Goal: Transaction & Acquisition: Subscribe to service/newsletter

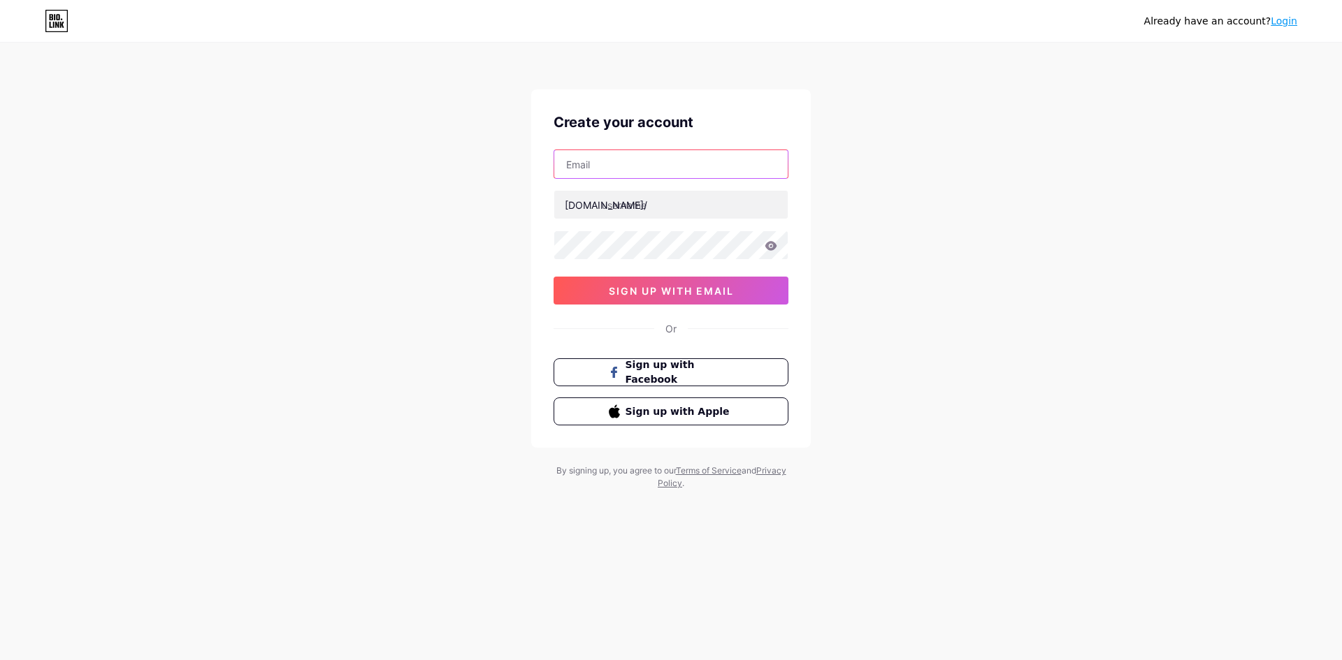
click at [624, 165] on input "text" at bounding box center [670, 164] width 233 height 28
type input "[EMAIL_ADDRESS][DOMAIN_NAME]"
click at [620, 215] on input "text" at bounding box center [670, 205] width 233 height 28
click at [604, 203] on input "text" at bounding box center [670, 205] width 233 height 28
paste input "3wincfd"
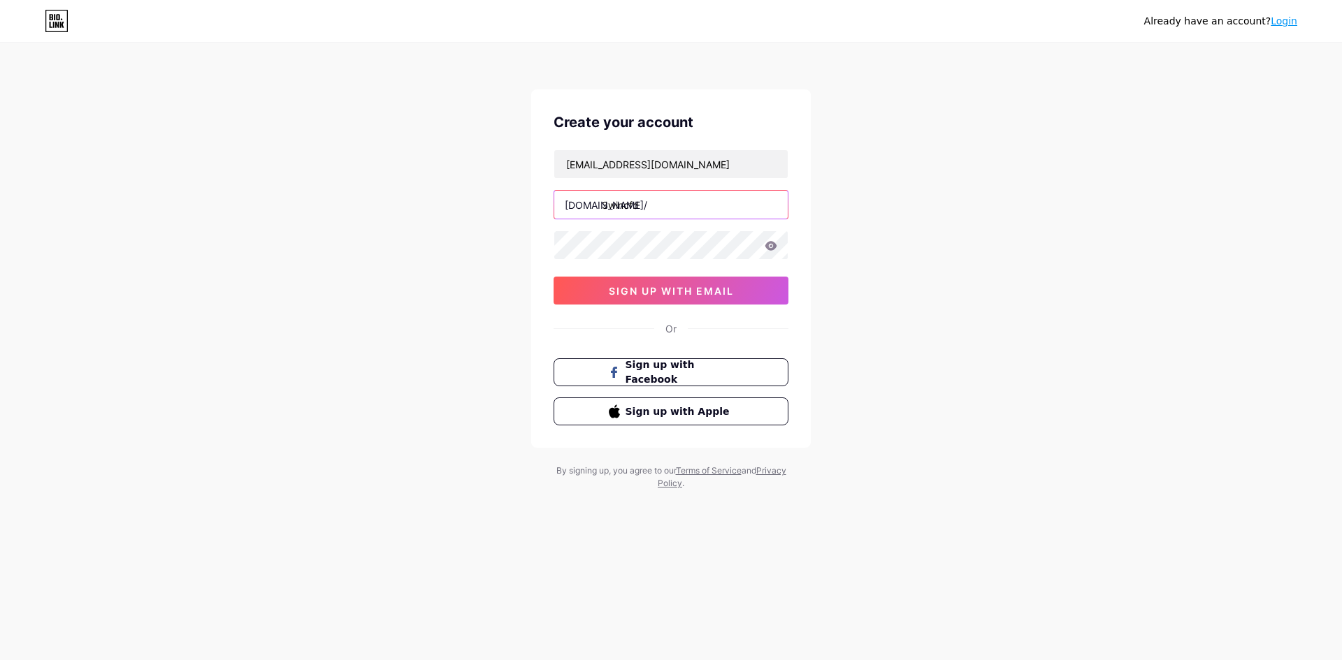
type input "3wincfd"
click at [588, 289] on button "sign up with email" at bounding box center [670, 291] width 235 height 28
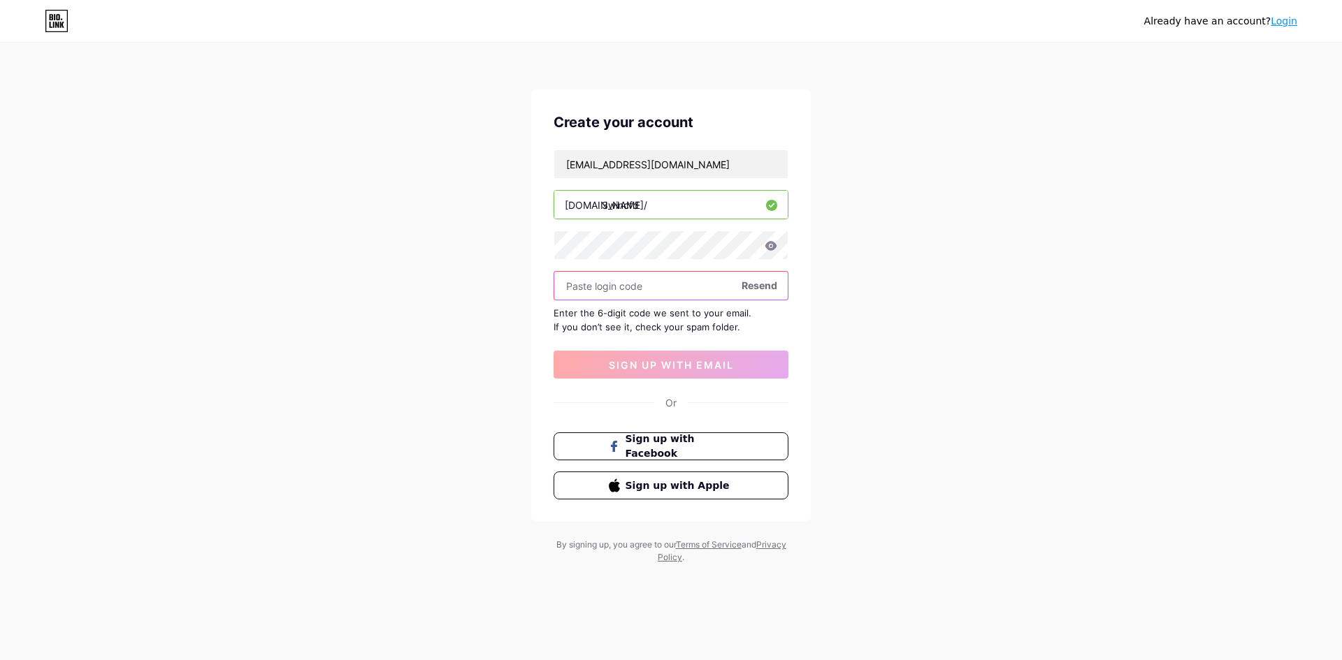
click at [597, 296] on input "text" at bounding box center [670, 286] width 233 height 28
paste input "385058"
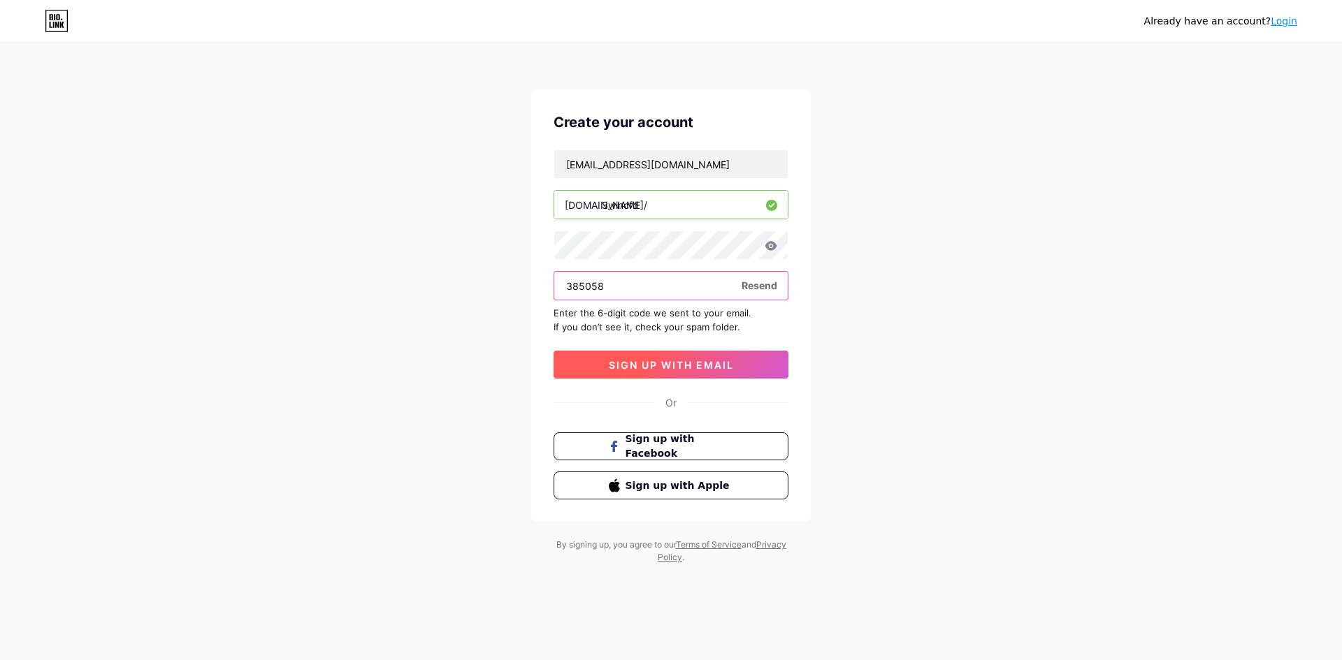
type input "385058"
click at [662, 365] on span "sign up with email" at bounding box center [671, 365] width 125 height 12
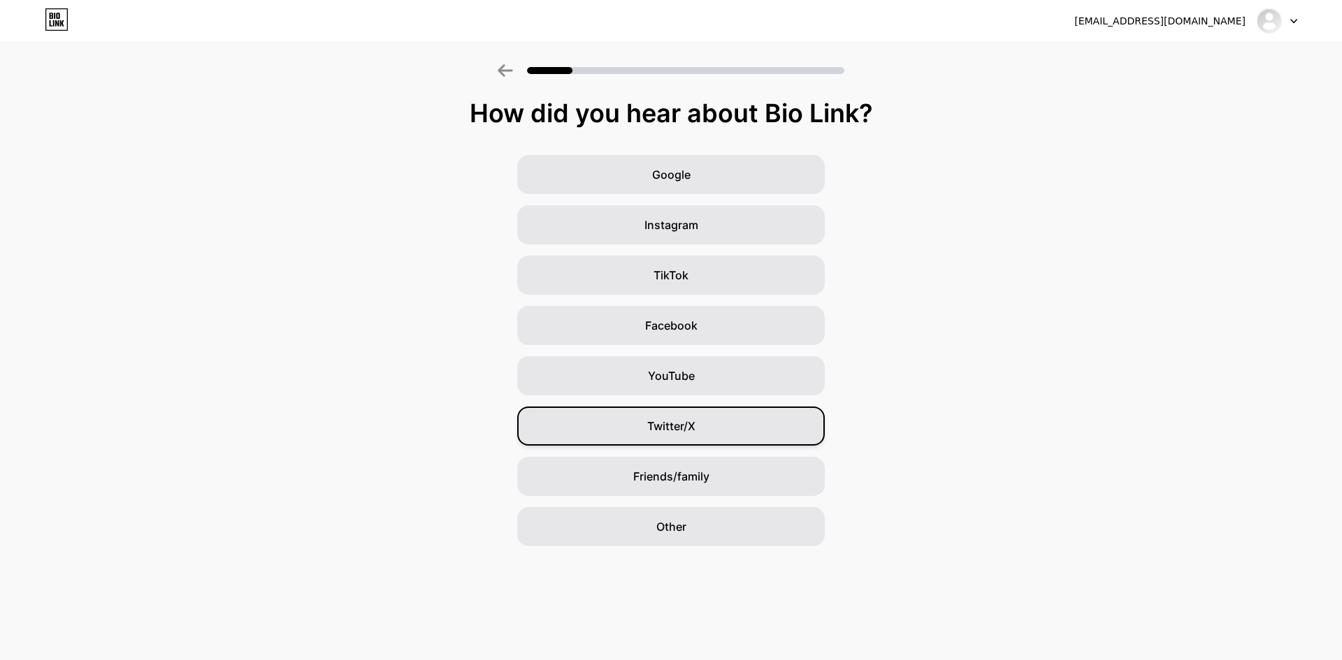
click at [685, 428] on span "Twitter/X" at bounding box center [671, 426] width 48 height 17
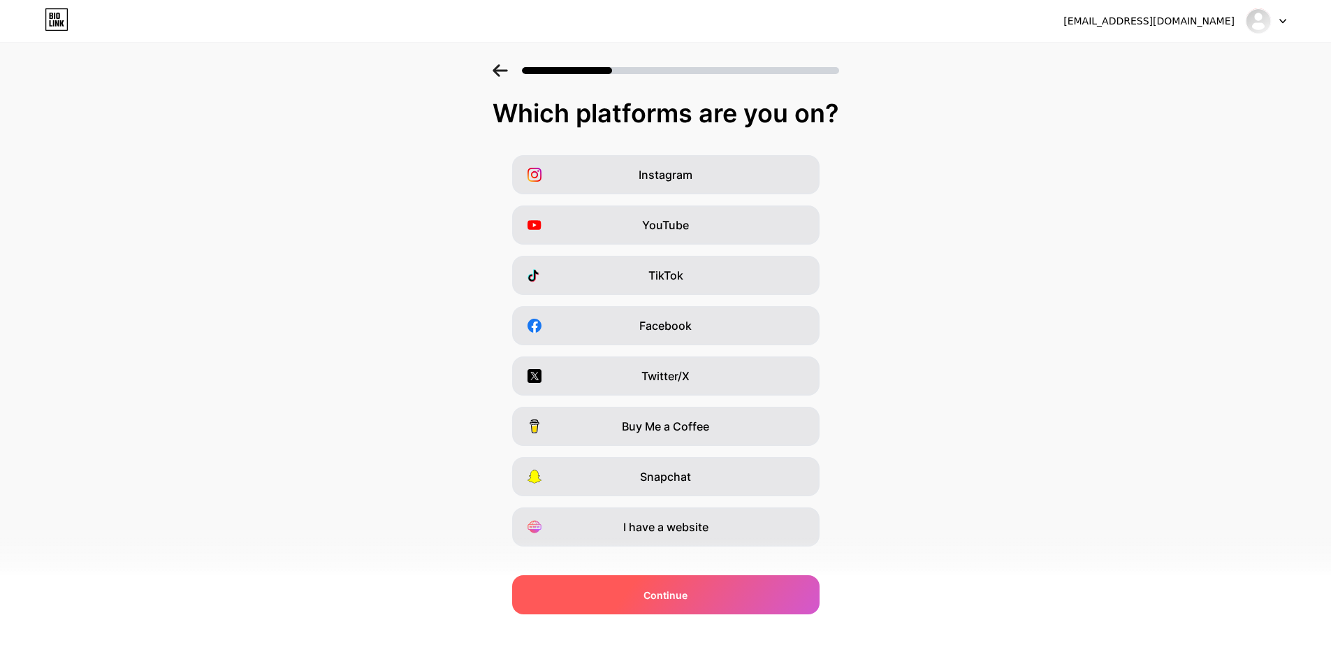
click at [706, 586] on div "Continue" at bounding box center [665, 594] width 307 height 39
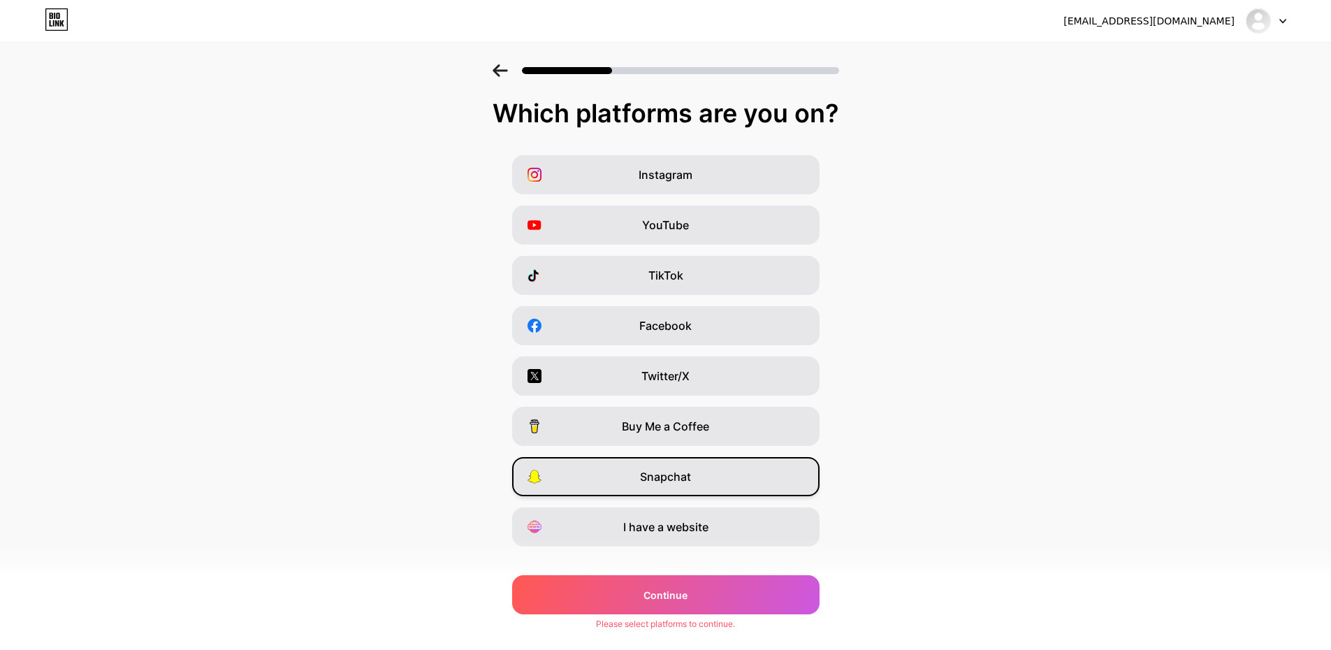
click at [658, 484] on span "Snapchat" at bounding box center [665, 476] width 51 height 17
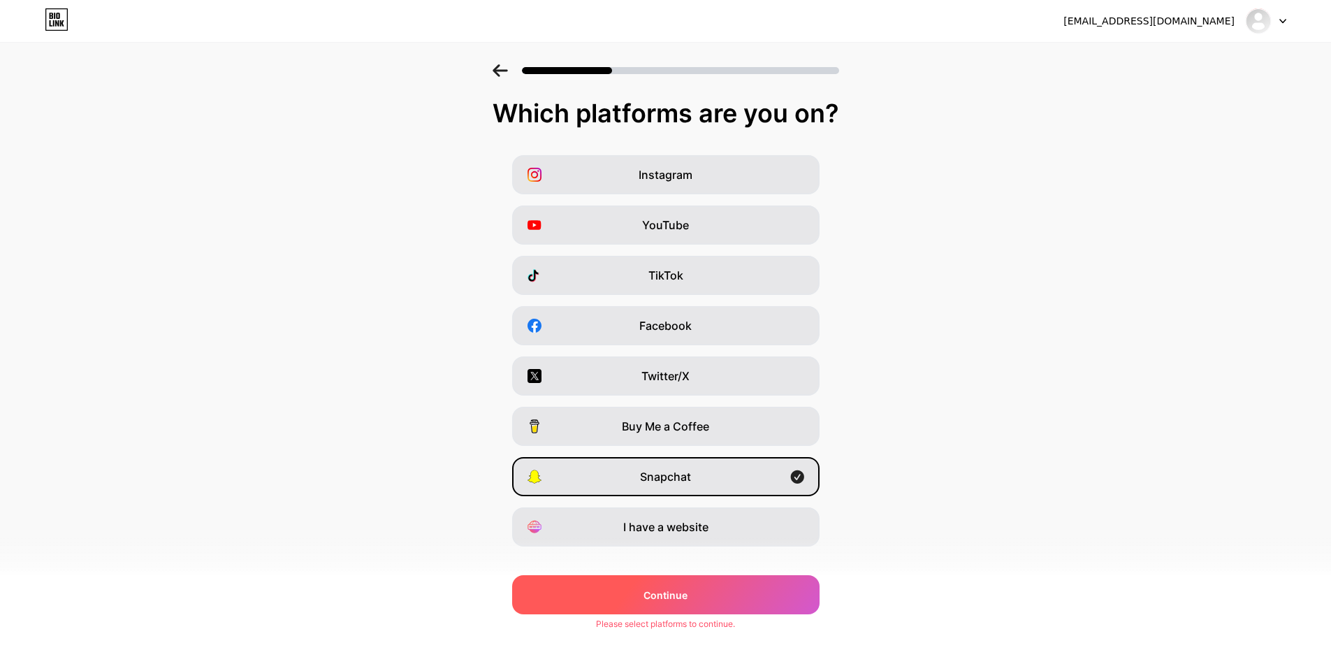
click at [681, 590] on span "Continue" at bounding box center [666, 595] width 44 height 15
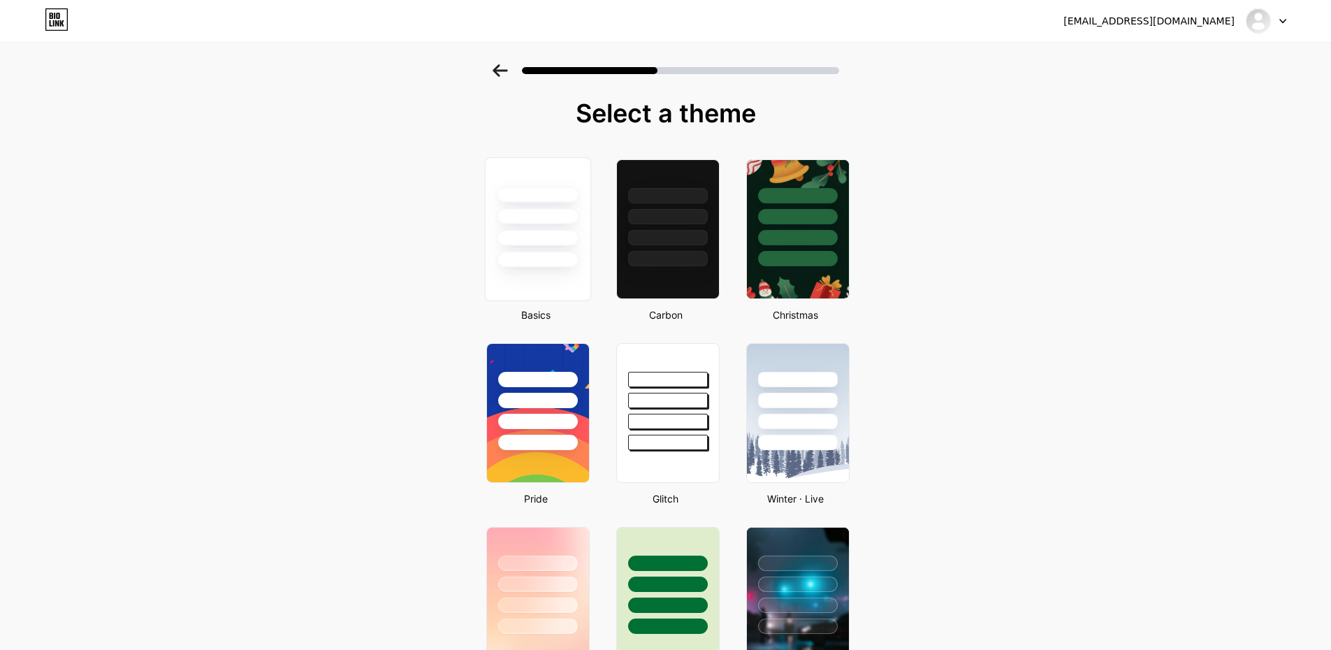
click at [571, 228] on div at bounding box center [537, 213] width 105 height 110
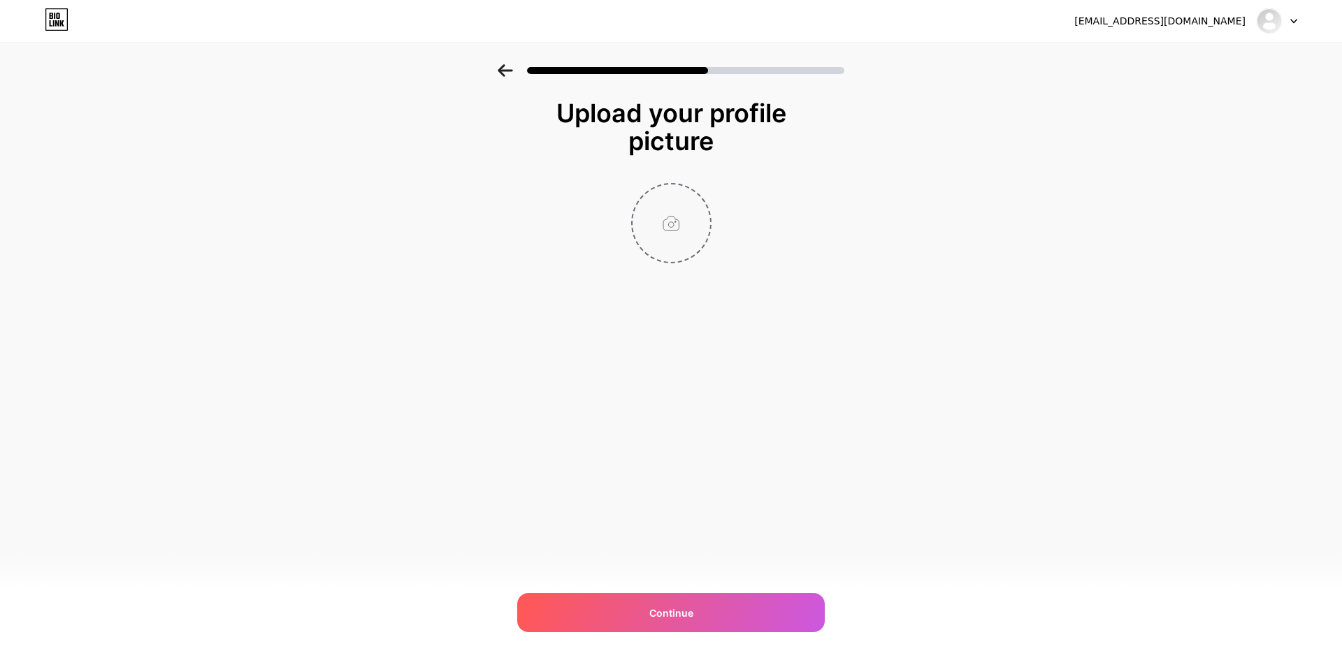
click at [658, 220] on input "file" at bounding box center [671, 223] width 78 height 78
type input "C:\fakepath\logo.jpg"
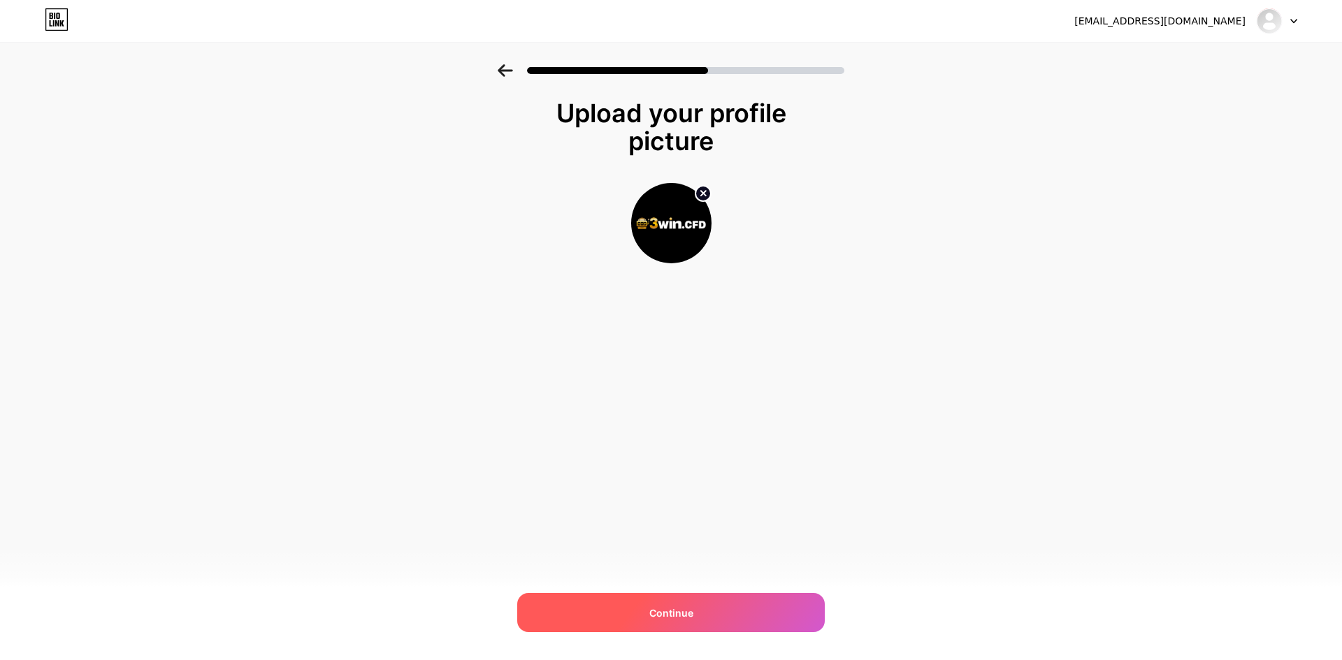
click at [668, 606] on span "Continue" at bounding box center [671, 613] width 44 height 15
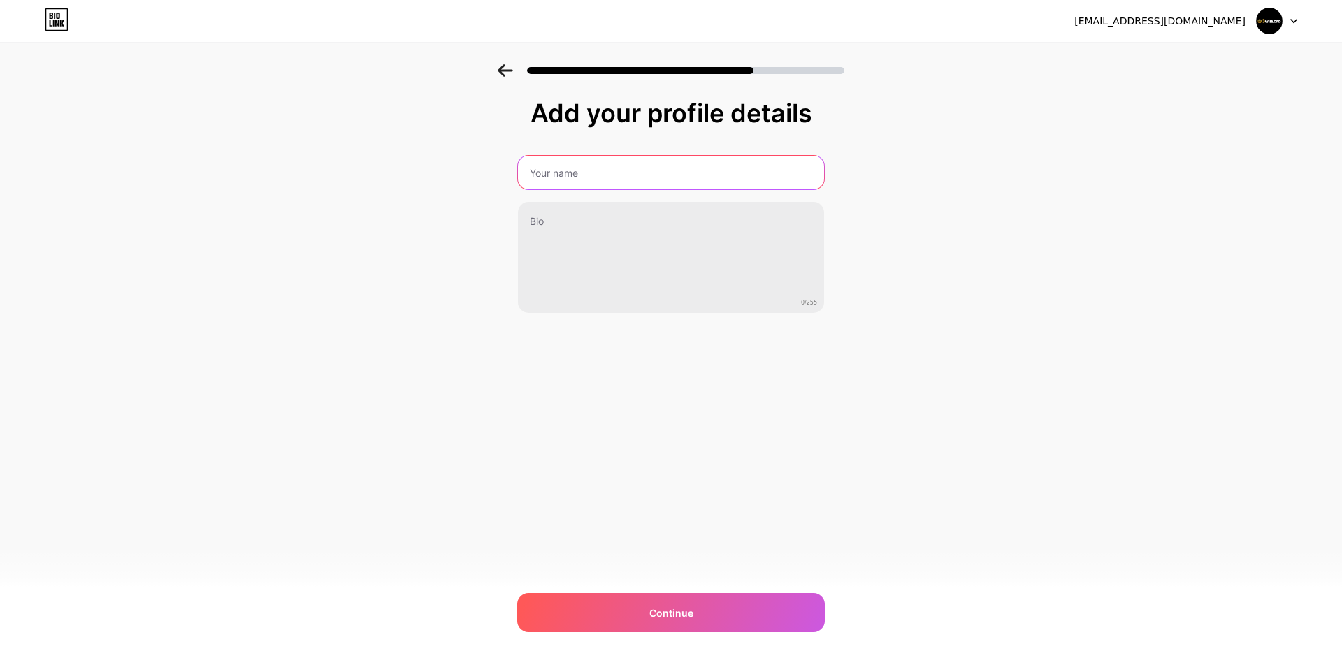
click at [567, 181] on input "text" at bounding box center [671, 173] width 306 height 34
type input "3WIN"
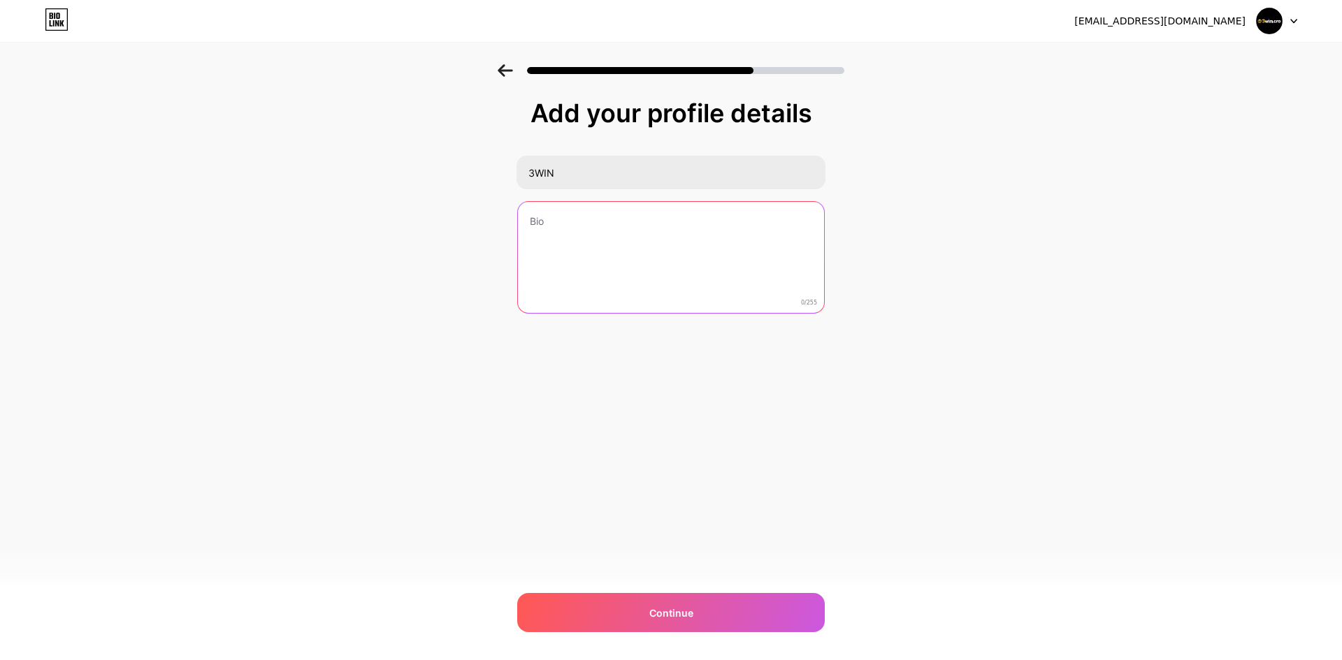
click at [572, 231] on textarea at bounding box center [671, 258] width 306 height 113
click at [558, 235] on textarea at bounding box center [670, 258] width 309 height 114
paste textarea "3WIN – Sân [PERSON_NAME] Cá [PERSON_NAME] [PERSON_NAME] Tín, [GEOGRAPHIC_DATA] …"
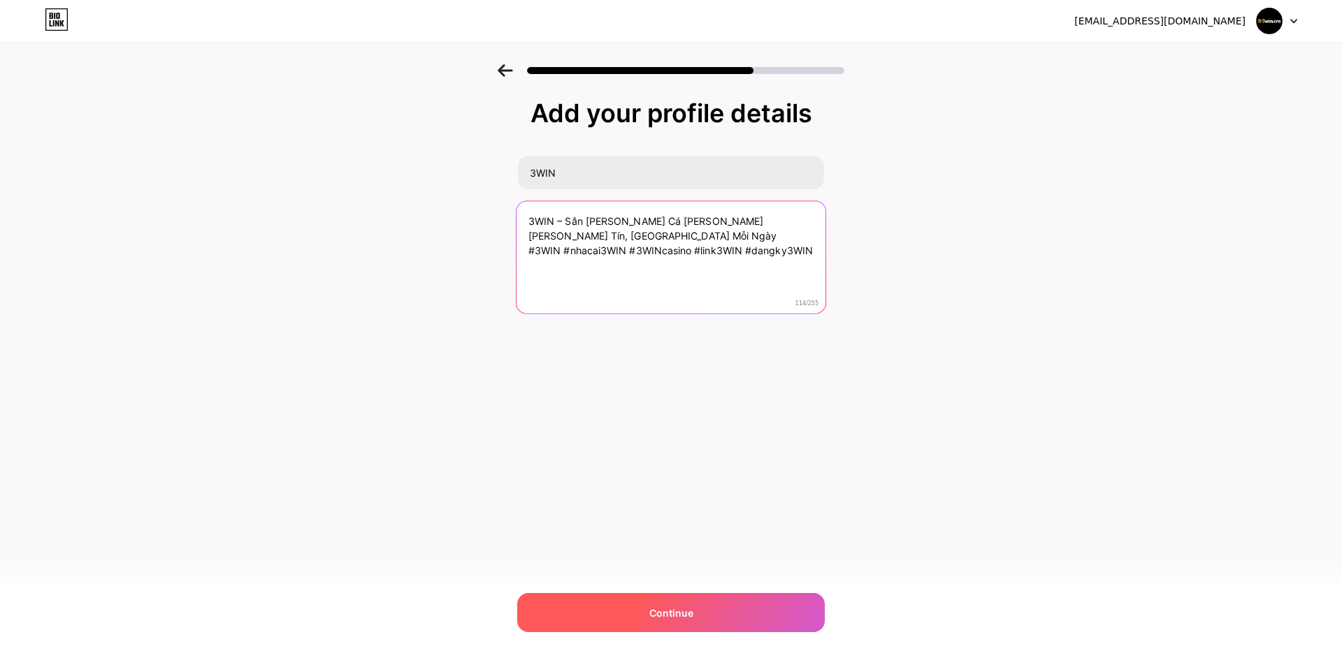
type textarea "3WIN – Sân [PERSON_NAME] Cá [PERSON_NAME] [PERSON_NAME] Tín, [GEOGRAPHIC_DATA] …"
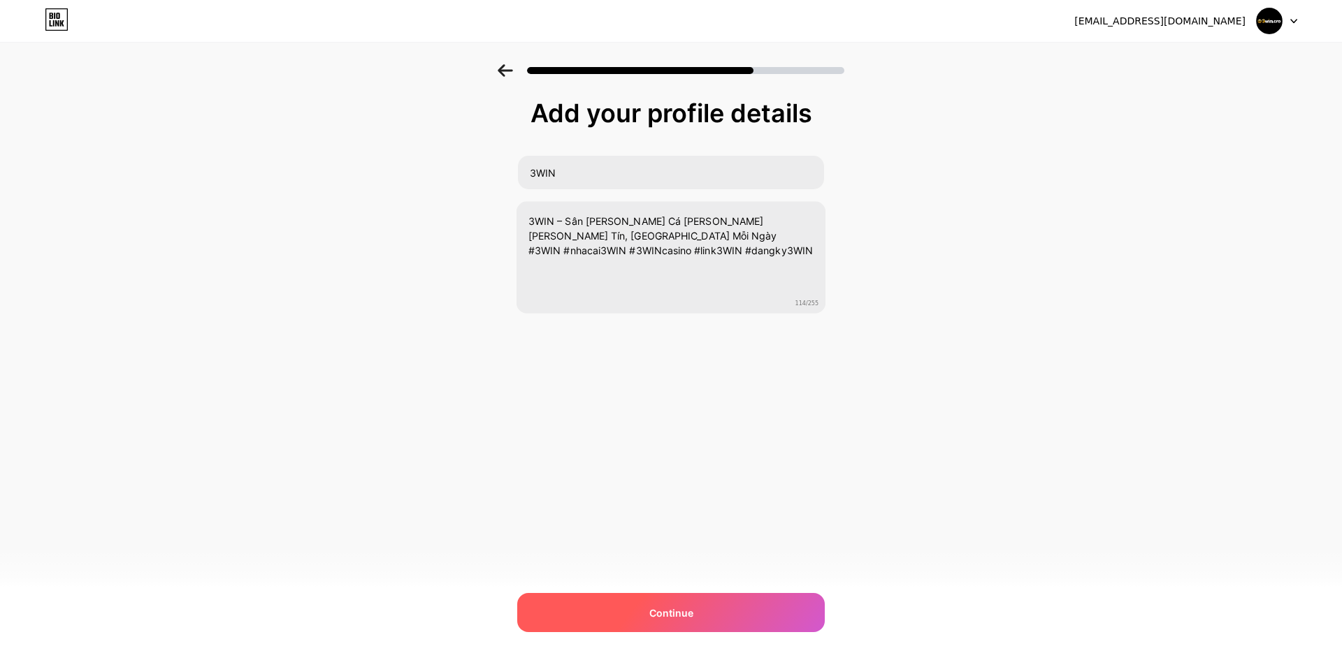
click at [665, 599] on div "Continue" at bounding box center [670, 612] width 307 height 39
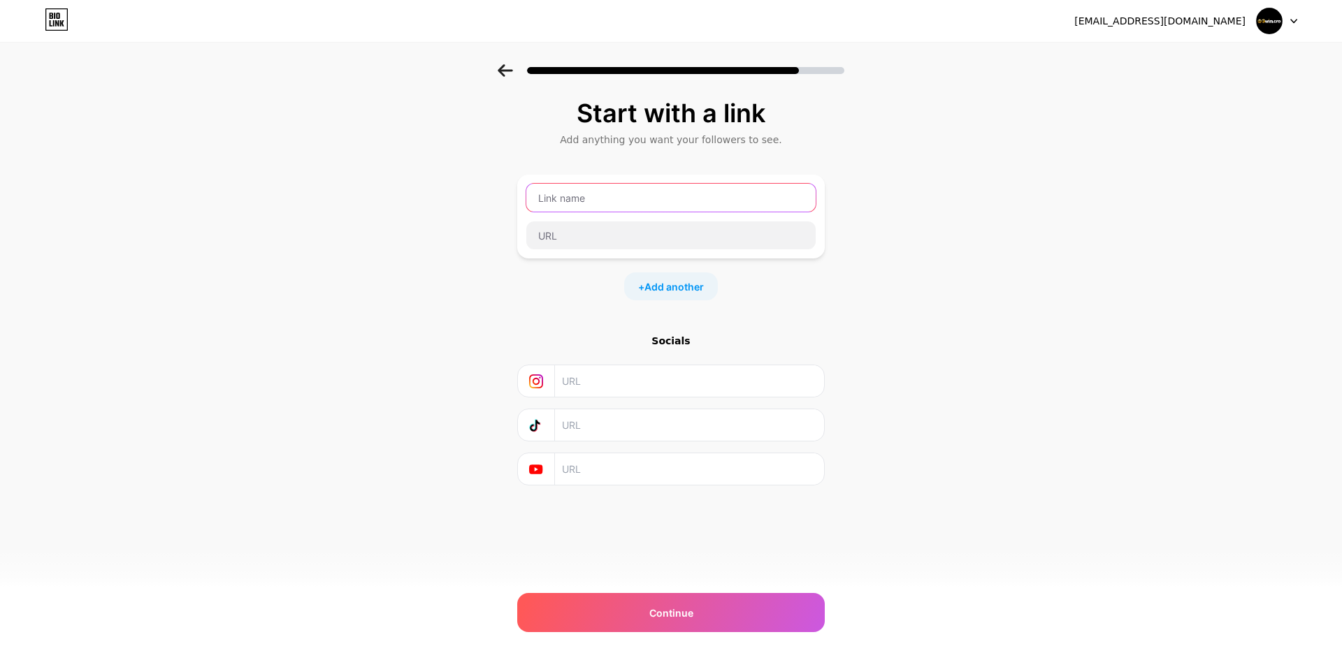
click at [570, 199] on input "text" at bounding box center [670, 198] width 289 height 28
click at [607, 386] on input "text" at bounding box center [689, 380] width 254 height 31
drag, startPoint x: 586, startPoint y: 210, endPoint x: 581, endPoint y: 235, distance: 25.6
click at [586, 212] on div at bounding box center [670, 216] width 291 height 67
click at [580, 235] on input "text" at bounding box center [670, 236] width 289 height 28
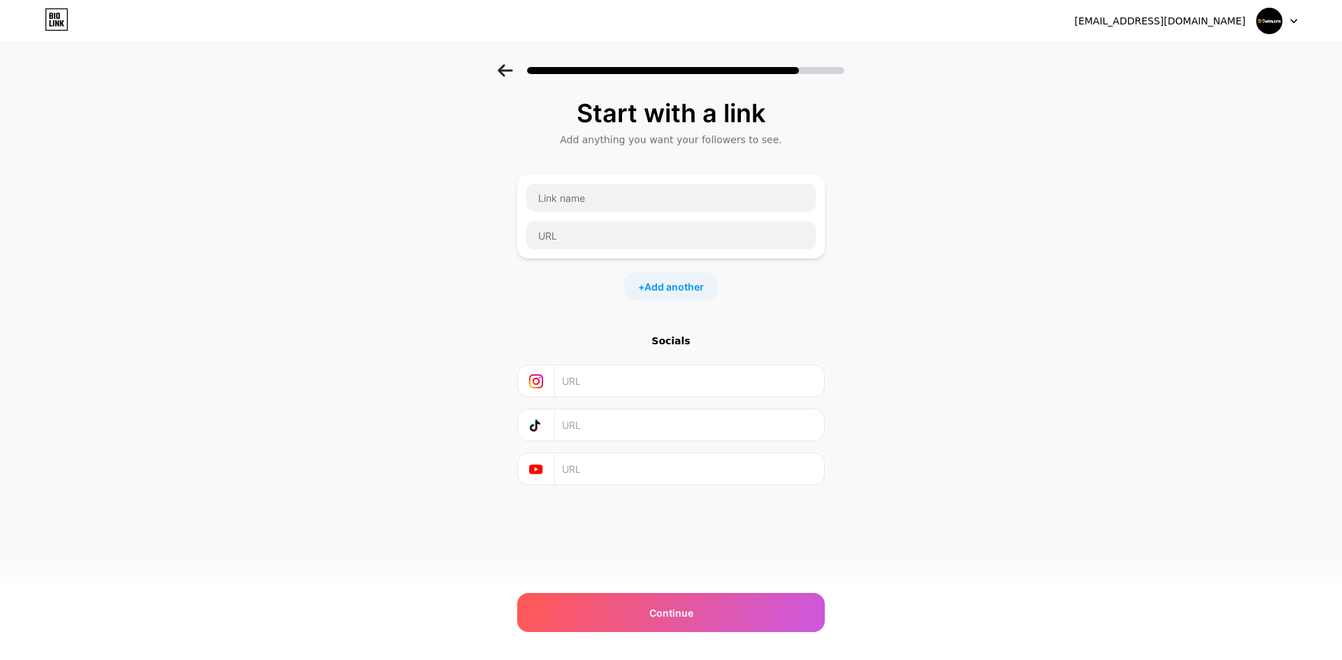
click at [592, 383] on input "text" at bounding box center [689, 380] width 254 height 31
click at [588, 391] on input "text" at bounding box center [689, 380] width 254 height 31
paste input "[URL][DOMAIN_NAME]"
type input "[URL][DOMAIN_NAME]"
click at [583, 427] on input "text" at bounding box center [689, 424] width 254 height 31
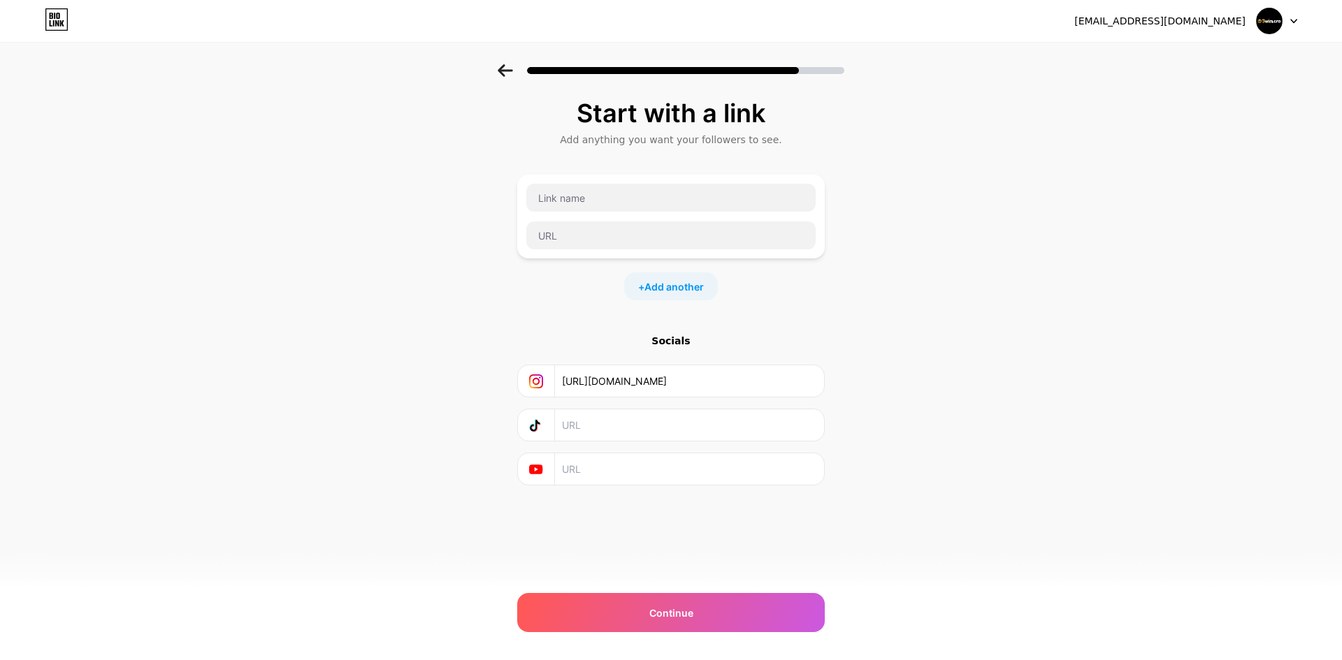
click at [567, 481] on input "text" at bounding box center [689, 469] width 254 height 31
click at [576, 474] on input "text" at bounding box center [689, 469] width 254 height 31
paste input "[URL][DOMAIN_NAME]"
type input "[URL][DOMAIN_NAME]"
click at [556, 232] on input "text" at bounding box center [670, 236] width 289 height 28
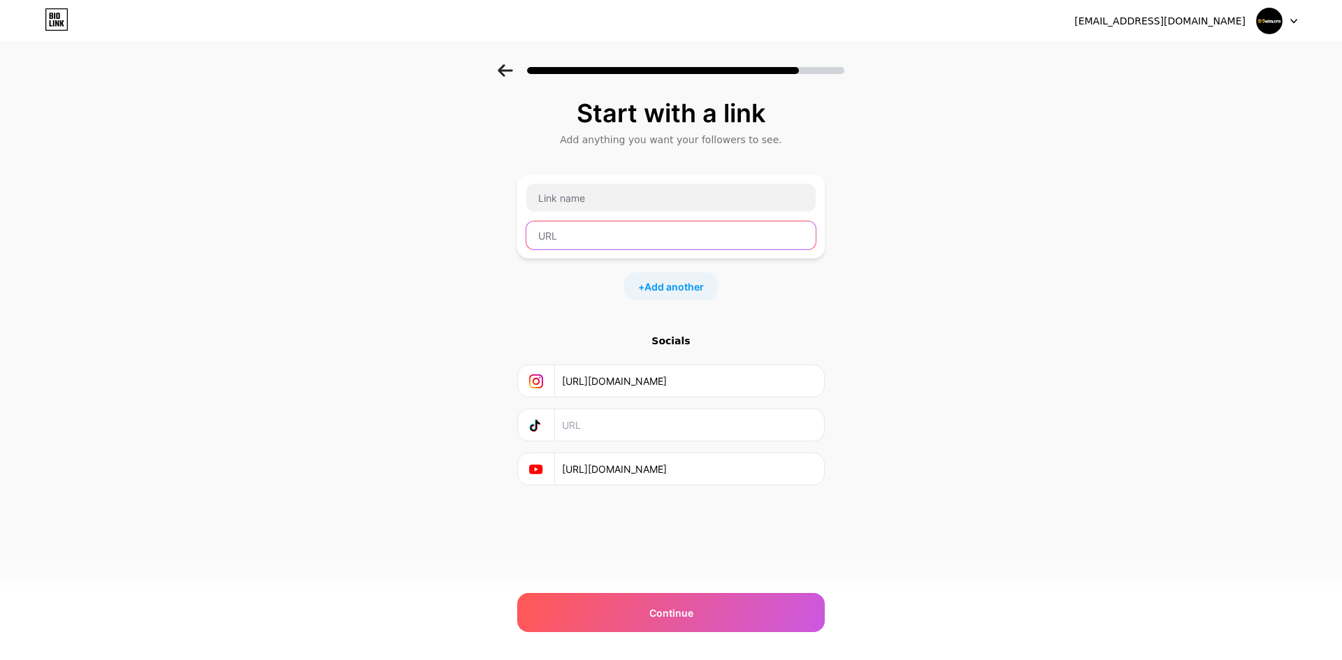
click at [555, 234] on input "text" at bounding box center [670, 236] width 289 height 28
paste input "[URL][DOMAIN_NAME]"
type input "[URL][DOMAIN_NAME]"
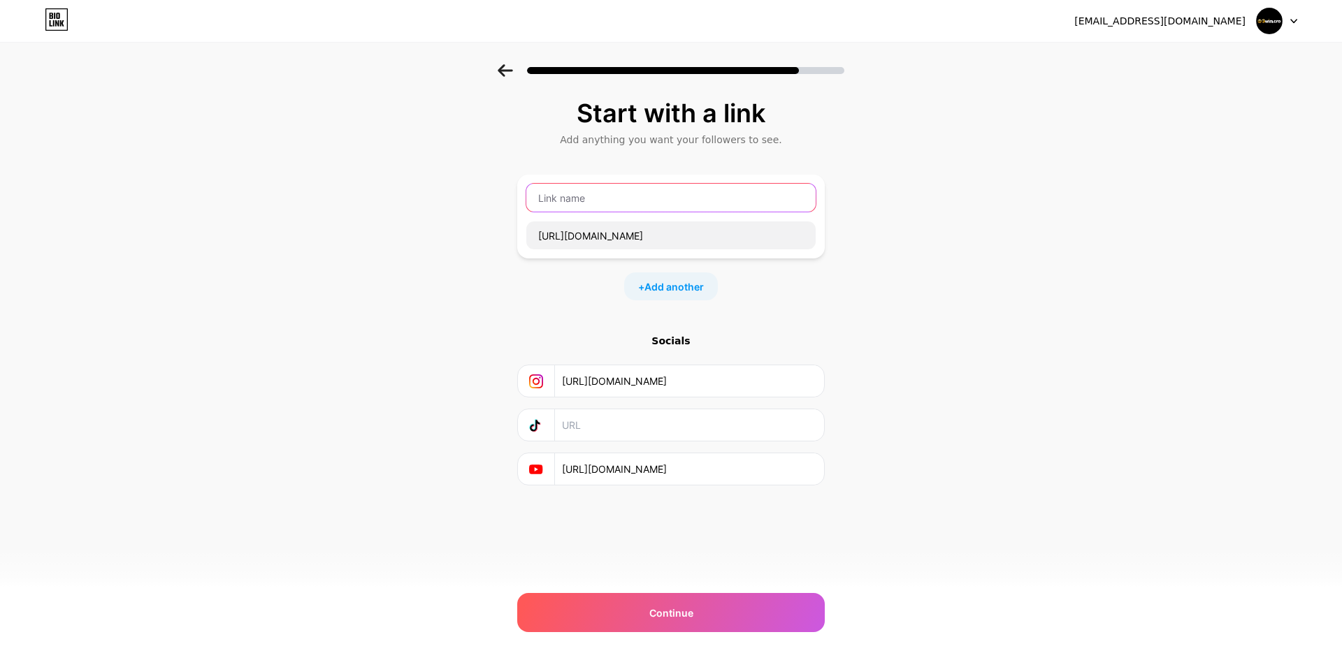
click at [576, 189] on input "text" at bounding box center [670, 198] width 289 height 28
click at [579, 208] on input "text" at bounding box center [670, 198] width 289 height 28
paste input "3WIN"
type input "3WIN"
click at [694, 290] on span "Add another" at bounding box center [673, 287] width 59 height 15
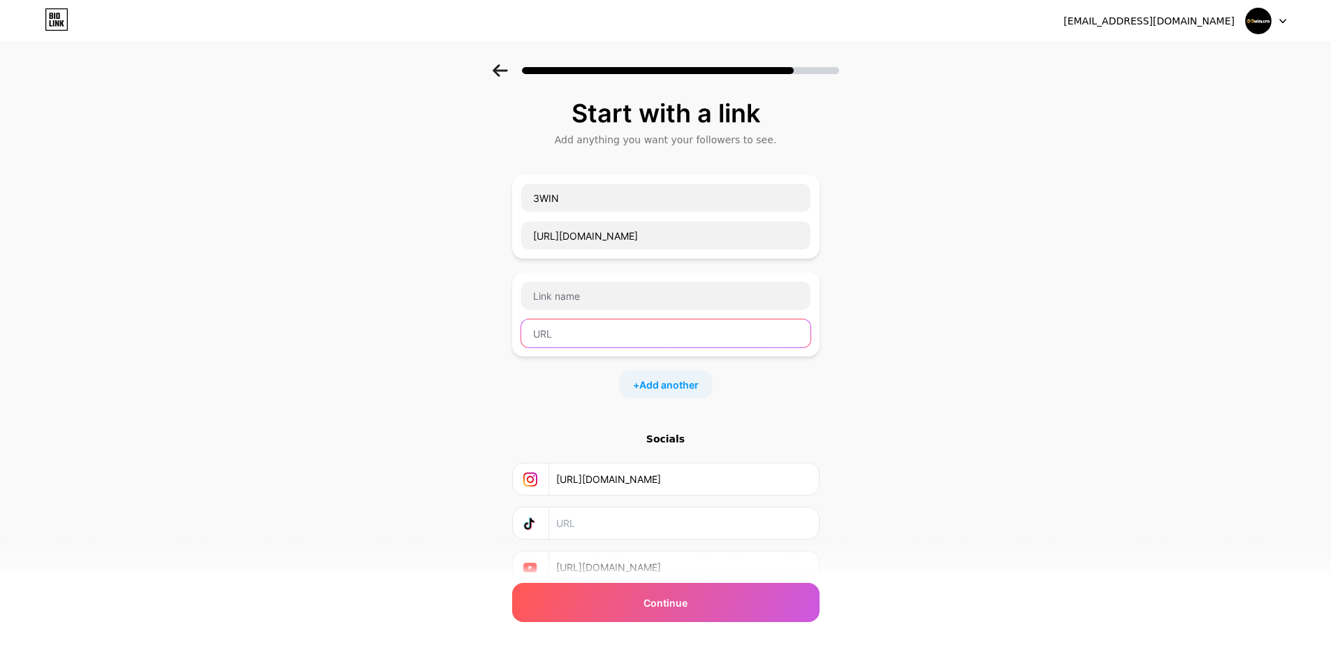
click at [602, 338] on input "text" at bounding box center [665, 333] width 289 height 28
click at [564, 330] on input "text" at bounding box center [665, 333] width 289 height 28
paste input "[URL][DOMAIN_NAME]"
click at [588, 331] on input "[URL][DOMAIN_NAME]" at bounding box center [665, 333] width 289 height 28
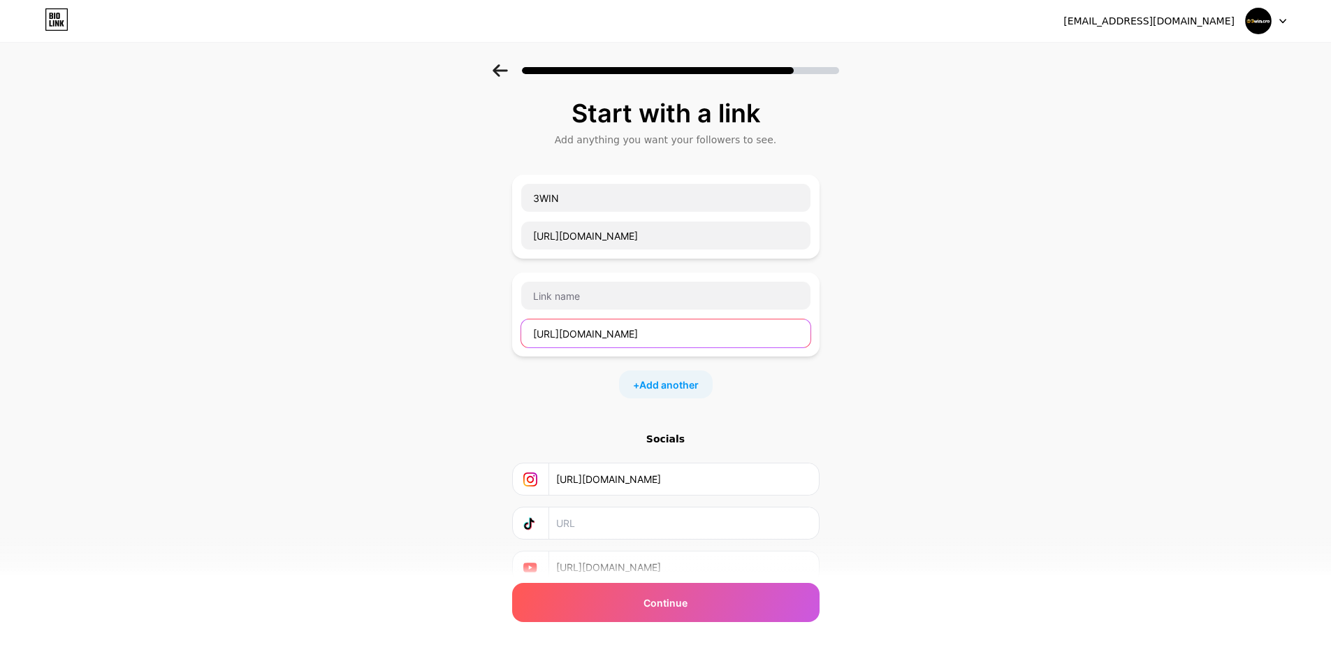
type input "[URL][DOMAIN_NAME]"
click at [572, 281] on div at bounding box center [666, 295] width 291 height 29
click at [572, 294] on input "text" at bounding box center [665, 296] width 289 height 28
paste input "facebook"
type input "facebook"
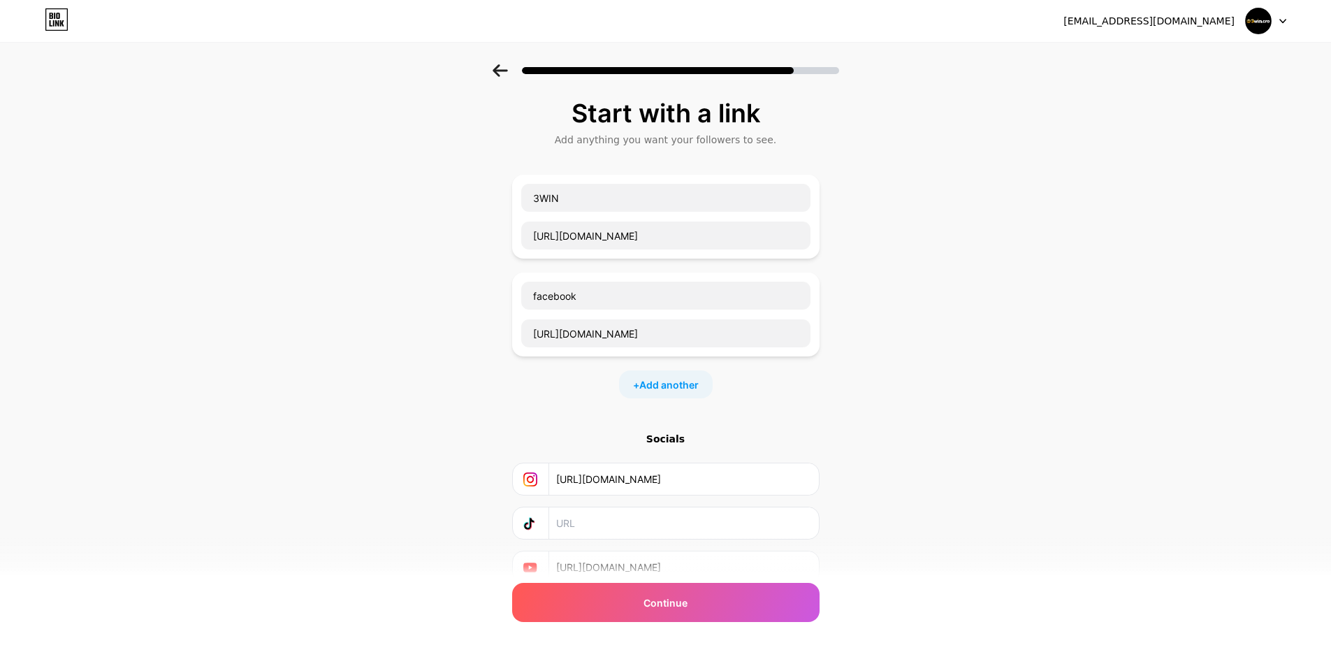
click at [634, 384] on div "+ Add another" at bounding box center [666, 384] width 94 height 28
click at [652, 498] on div "Start with a link Add anything you want your followers to see. 3WIN [URL][DOMAI…" at bounding box center [665, 390] width 307 height 582
drag, startPoint x: 660, startPoint y: 488, endPoint x: 908, endPoint y: 400, distance: 262.3
click at [664, 488] on span "Add another" at bounding box center [668, 482] width 59 height 15
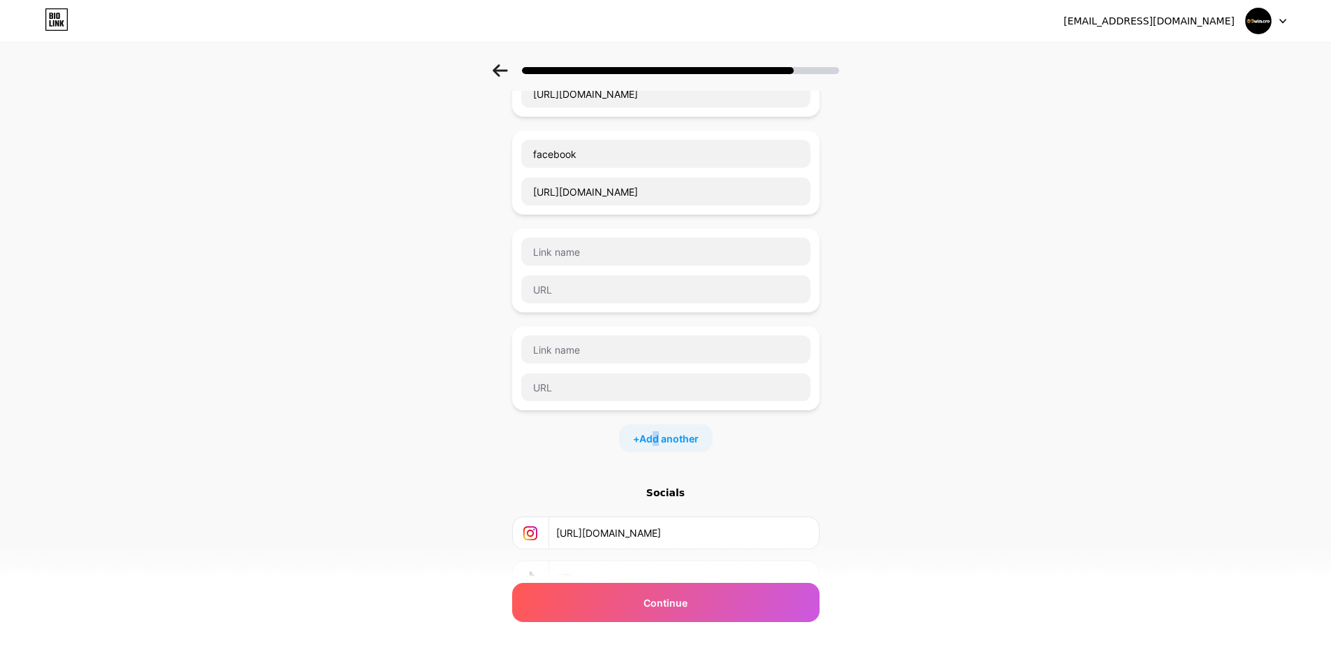
scroll to position [255, 0]
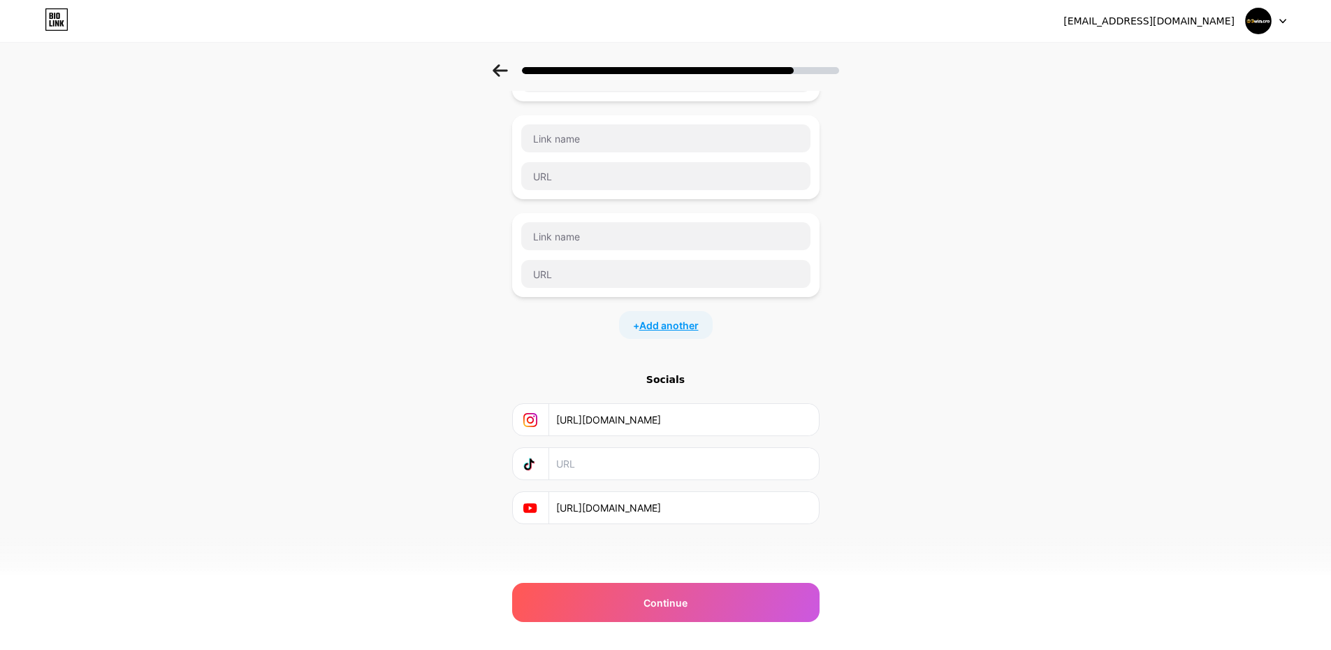
click at [675, 325] on span "Add another" at bounding box center [668, 325] width 59 height 15
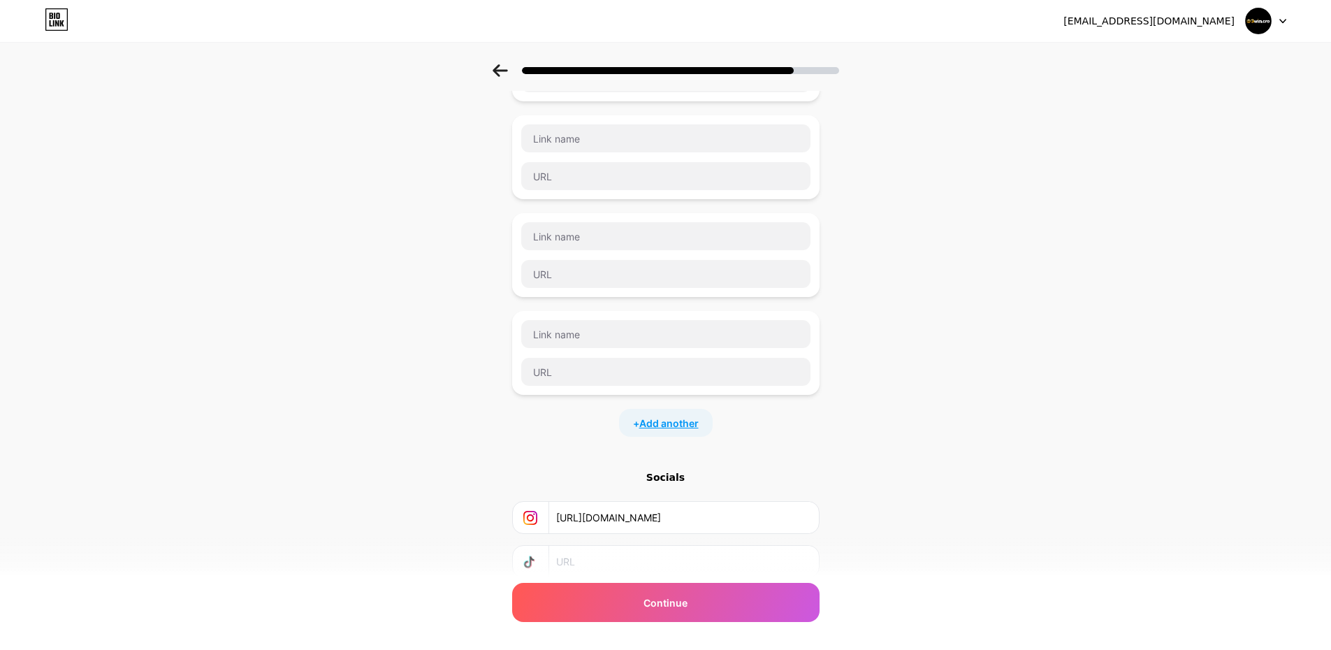
click at [667, 425] on span "Add another" at bounding box center [668, 423] width 59 height 15
click at [683, 529] on div "+ Add another" at bounding box center [666, 521] width 94 height 28
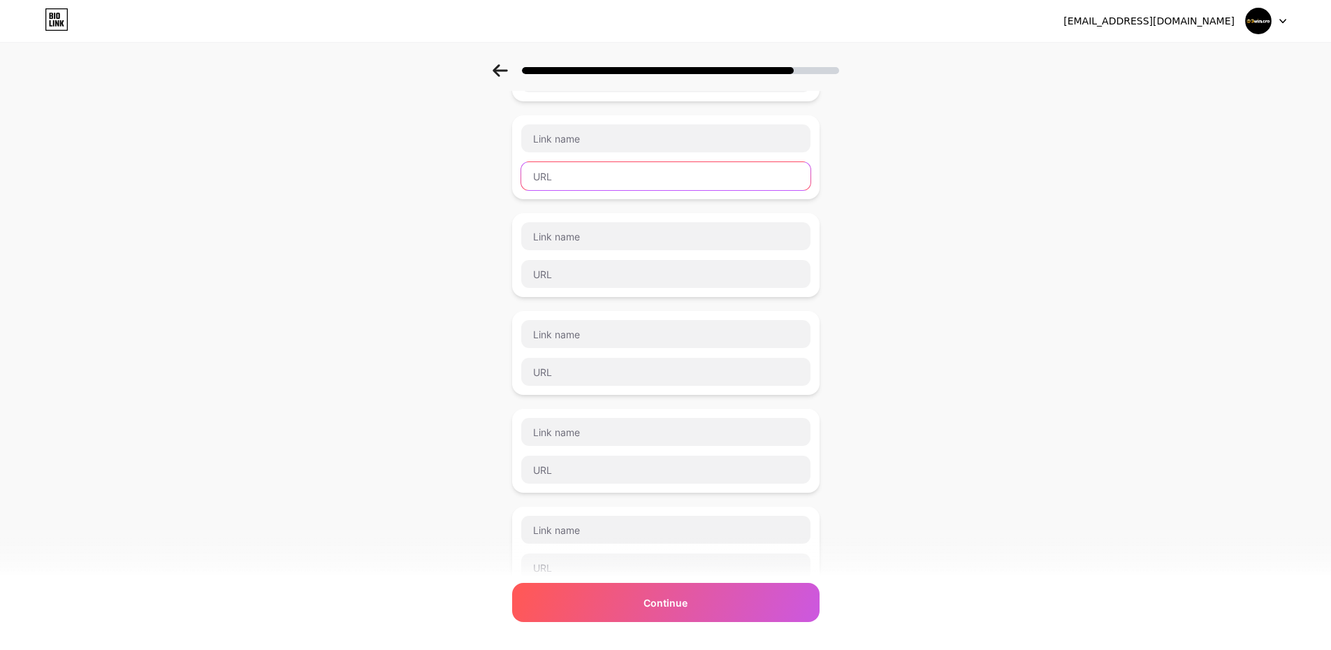
click at [549, 183] on input "text" at bounding box center [665, 176] width 289 height 28
paste input "[URL][DOMAIN_NAME]"
drag, startPoint x: 574, startPoint y: 168, endPoint x: 578, endPoint y: 176, distance: 8.4
click at [575, 168] on input "[URL][DOMAIN_NAME]" at bounding box center [665, 176] width 289 height 28
click at [579, 177] on input "[URL][DOMAIN_NAME]" at bounding box center [665, 176] width 289 height 28
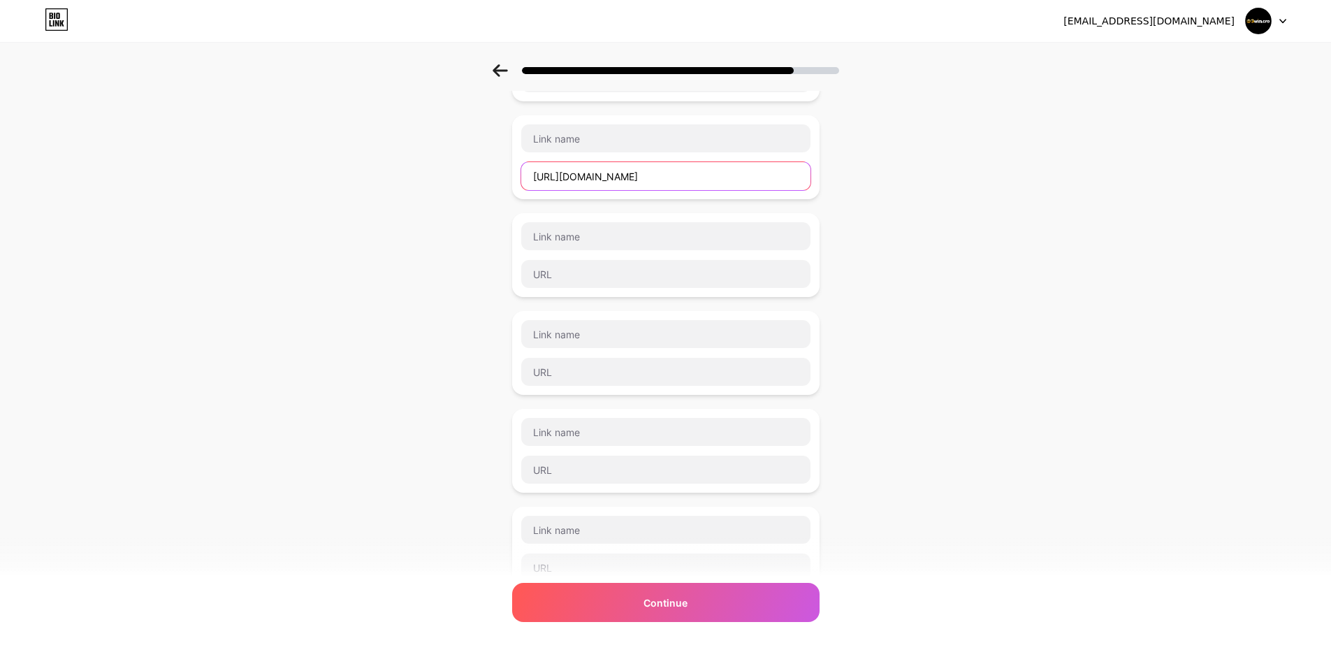
click at [579, 177] on input "[URL][DOMAIN_NAME]" at bounding box center [665, 176] width 289 height 28
type input "[URL][DOMAIN_NAME]"
click at [579, 138] on input "text" at bounding box center [665, 138] width 289 height 28
paste input "vimeo"
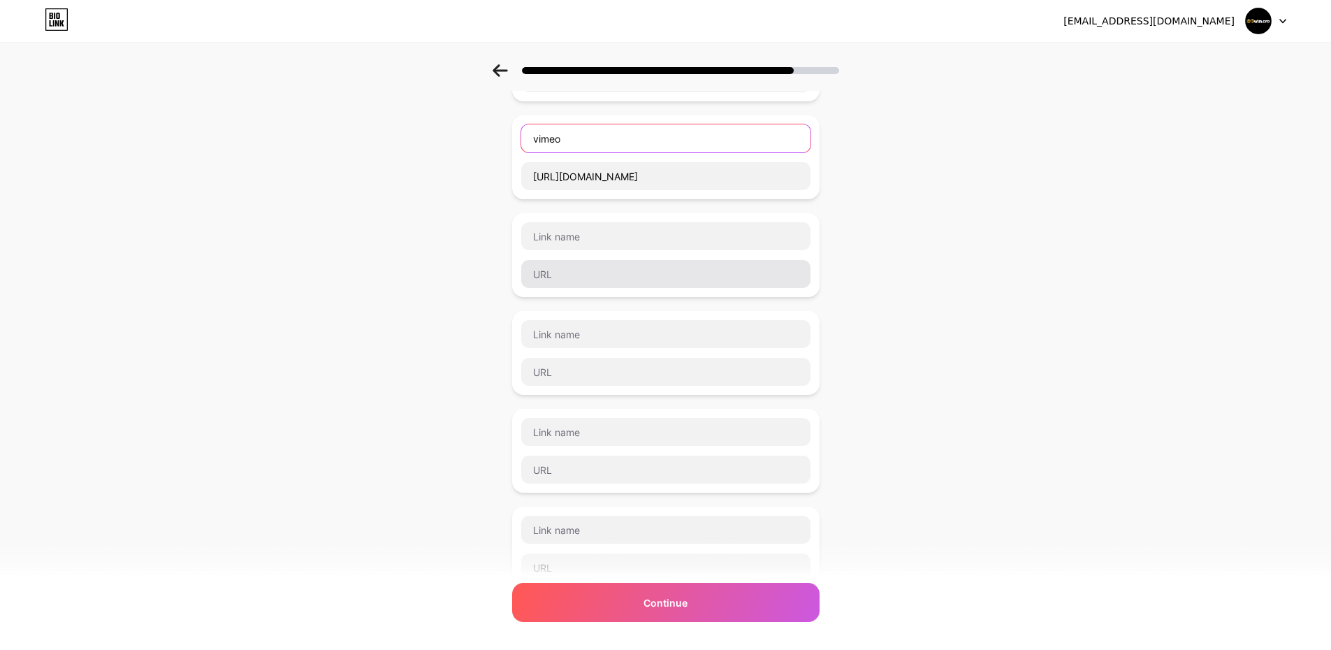
type input "vimeo"
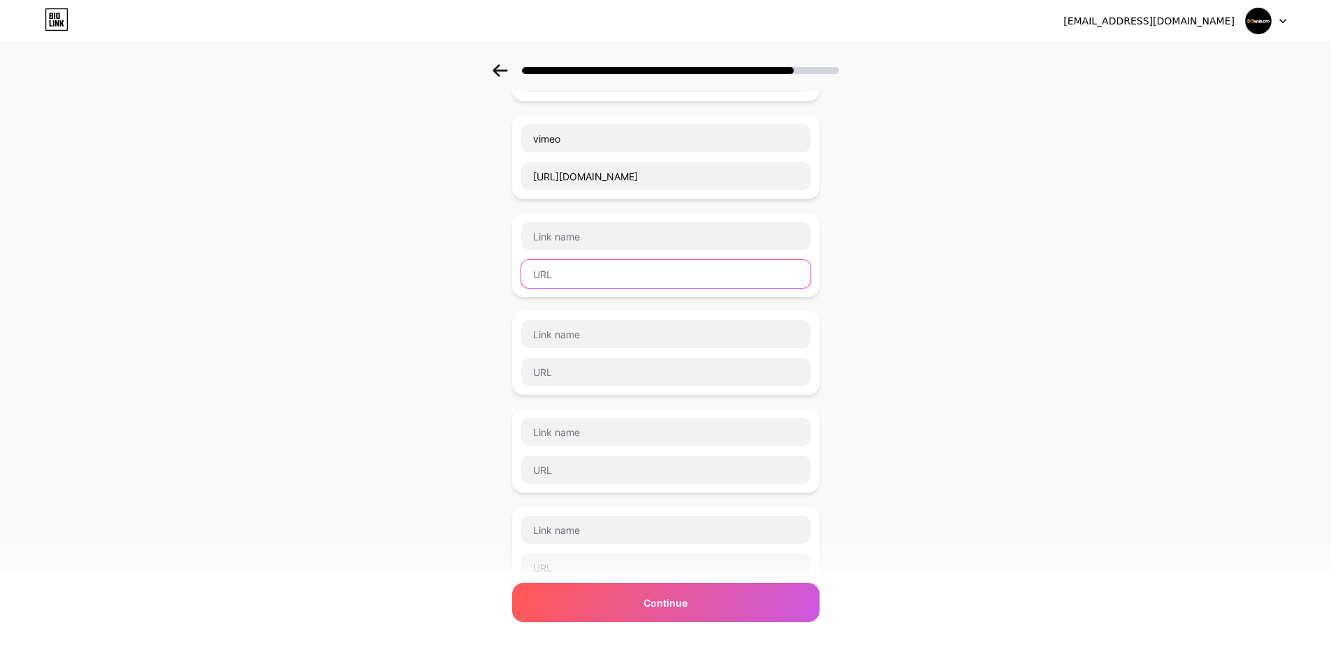
click at [565, 282] on input "text" at bounding box center [665, 274] width 289 height 28
click at [553, 271] on input "text" at bounding box center [665, 274] width 289 height 28
paste input "[URL][DOMAIN_NAME]"
click at [593, 263] on input "[URL][DOMAIN_NAME]" at bounding box center [665, 274] width 289 height 28
click at [592, 272] on input "[URL][DOMAIN_NAME]" at bounding box center [665, 274] width 289 height 28
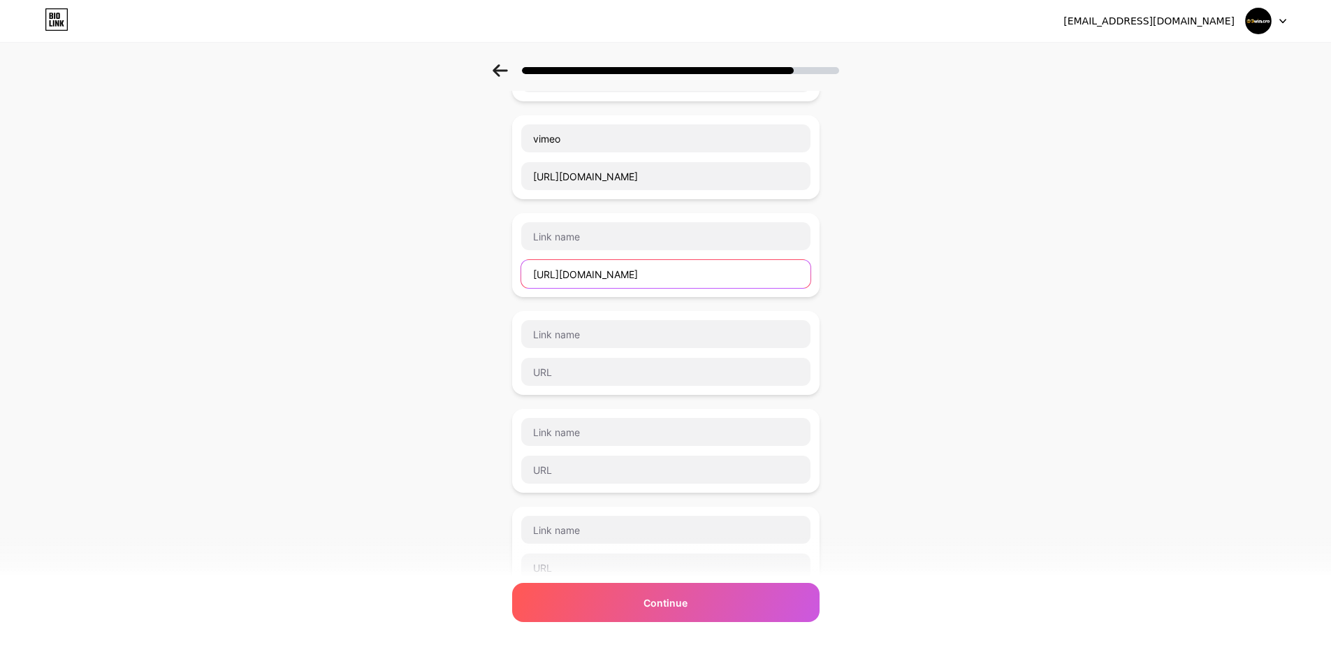
click at [592, 272] on input "[URL][DOMAIN_NAME]" at bounding box center [665, 274] width 289 height 28
type input "[URL][DOMAIN_NAME]"
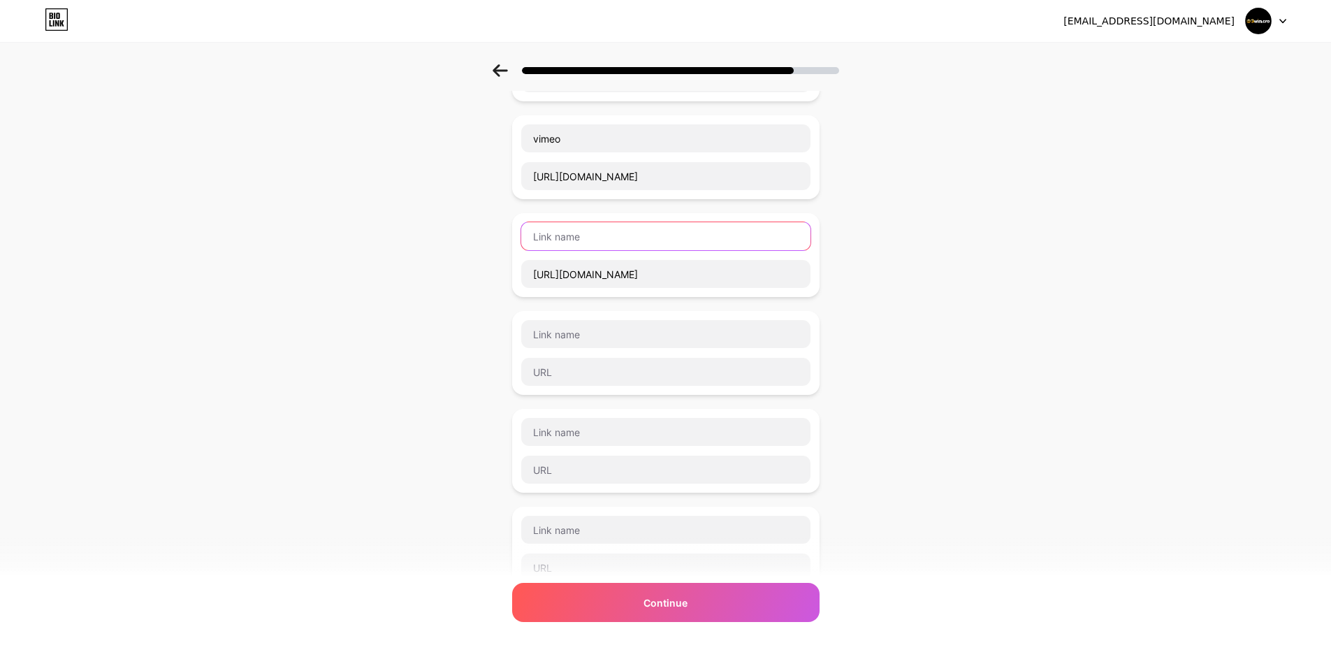
click at [581, 233] on input "text" at bounding box center [665, 236] width 289 height 28
paste input "github"
type input "github"
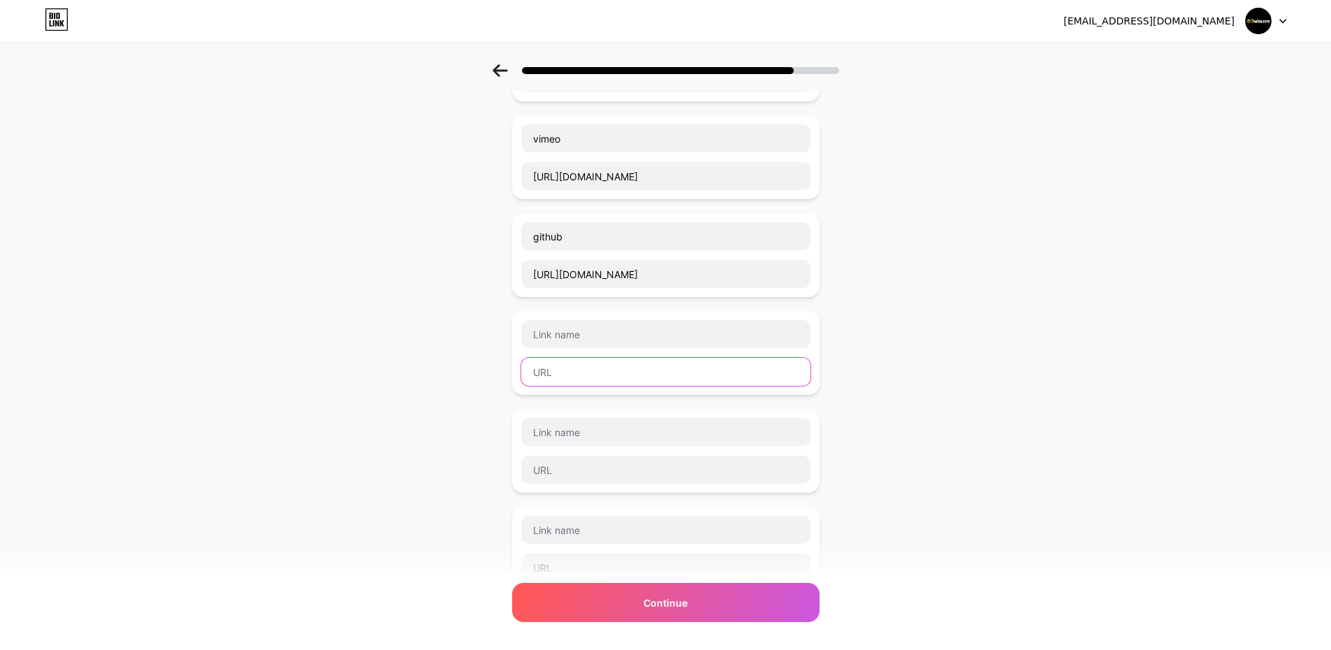
click at [553, 374] on input "text" at bounding box center [665, 372] width 289 height 28
drag, startPoint x: 557, startPoint y: 368, endPoint x: 561, endPoint y: 380, distance: 13.3
click at [557, 368] on input "text" at bounding box center [665, 372] width 289 height 28
paste input "[URL][DOMAIN_NAME]"
click at [615, 372] on input "[URL][DOMAIN_NAME]" at bounding box center [665, 372] width 289 height 28
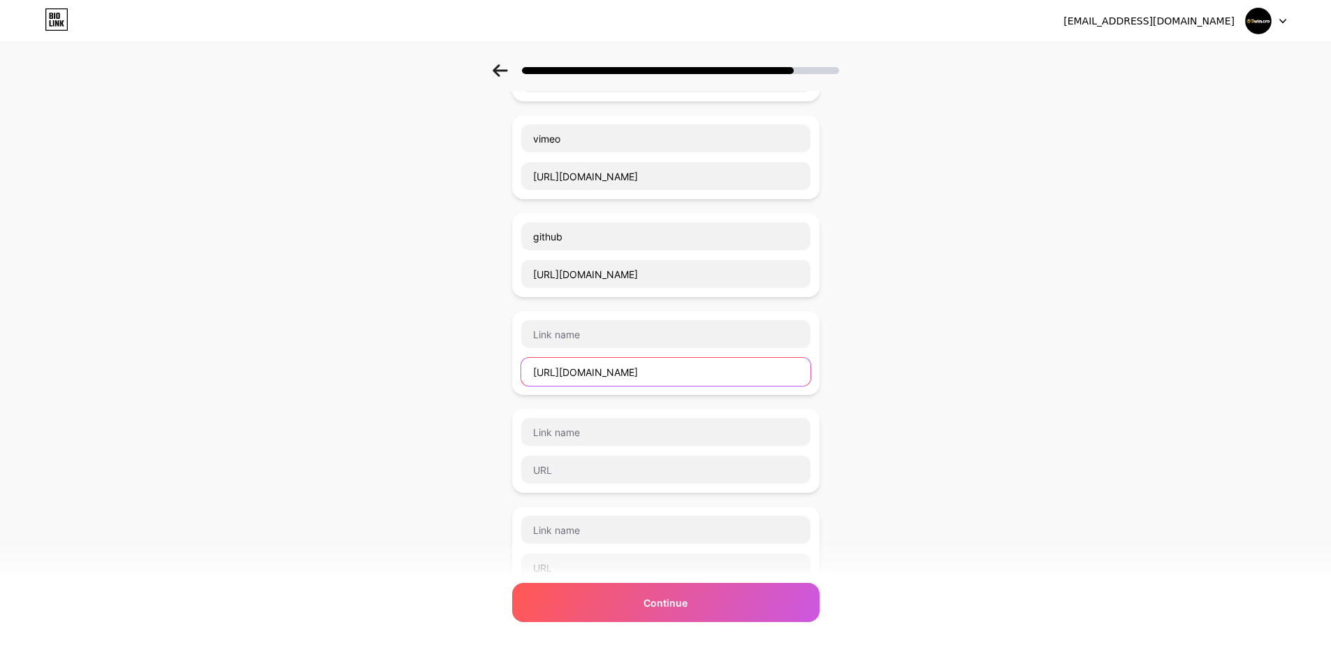
click at [621, 373] on input "[URL][DOMAIN_NAME]" at bounding box center [665, 372] width 289 height 28
type input "[URL][DOMAIN_NAME]"
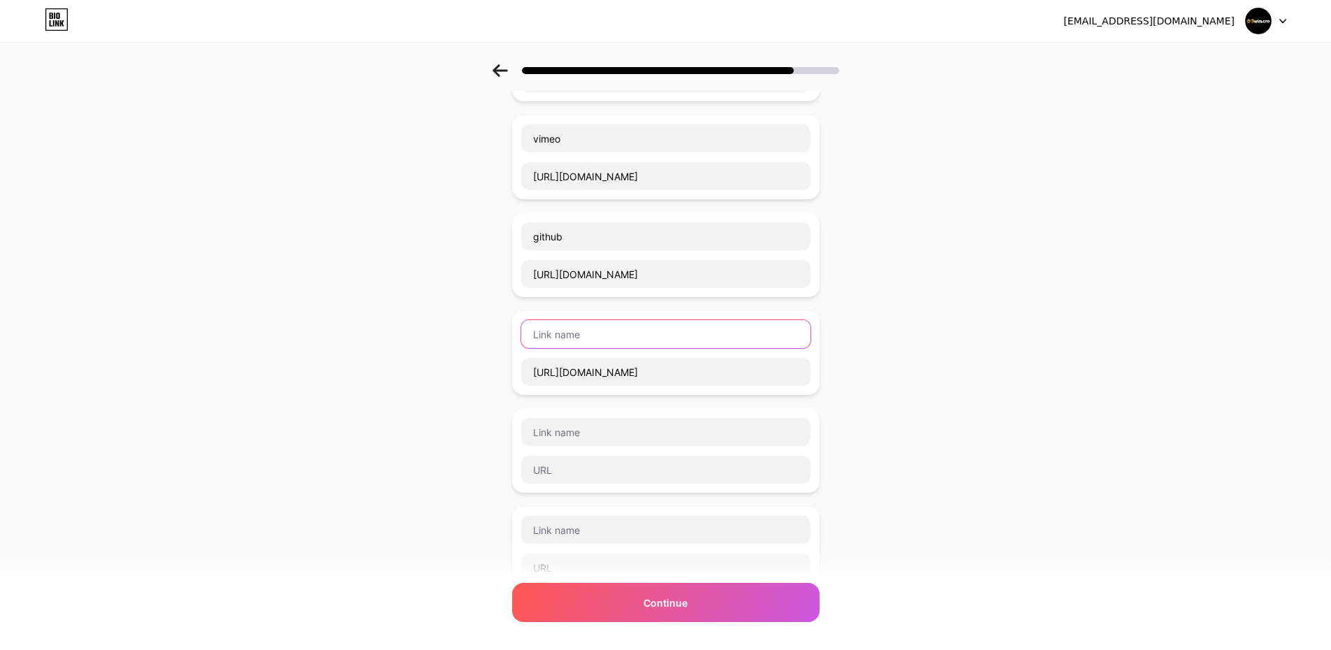
click at [574, 331] on input "text" at bounding box center [665, 334] width 289 height 28
paste input "wordpress"
type input "wordpress"
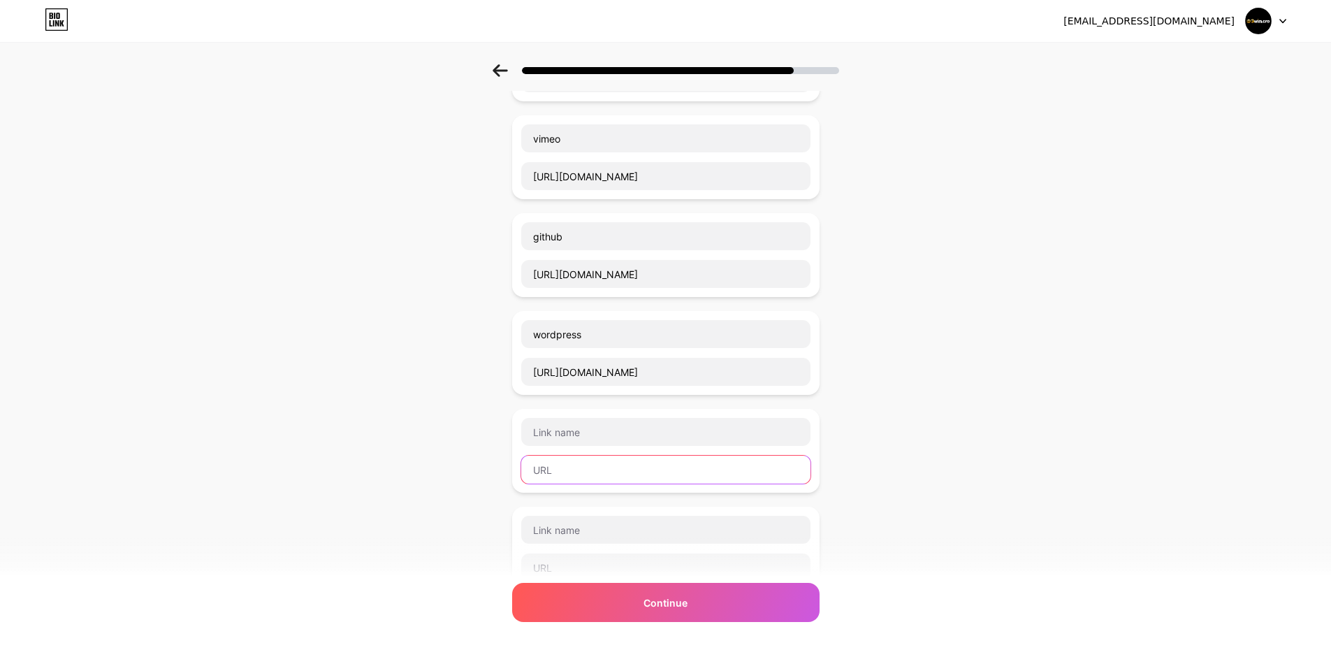
click at [560, 465] on input "text" at bounding box center [665, 470] width 289 height 28
click at [544, 473] on input "text" at bounding box center [665, 470] width 289 height 28
paste input "[URL][DOMAIN_NAME]"
click at [619, 467] on input "[URL][DOMAIN_NAME]" at bounding box center [665, 470] width 289 height 28
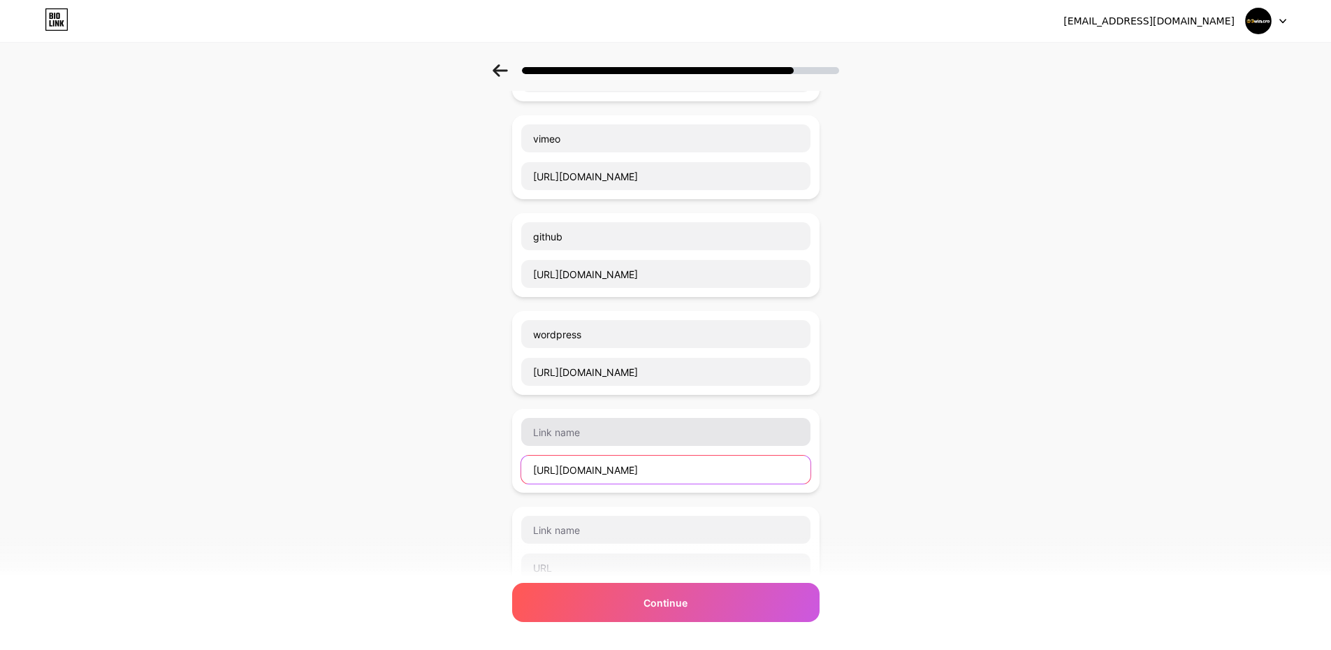
type input "[URL][DOMAIN_NAME]"
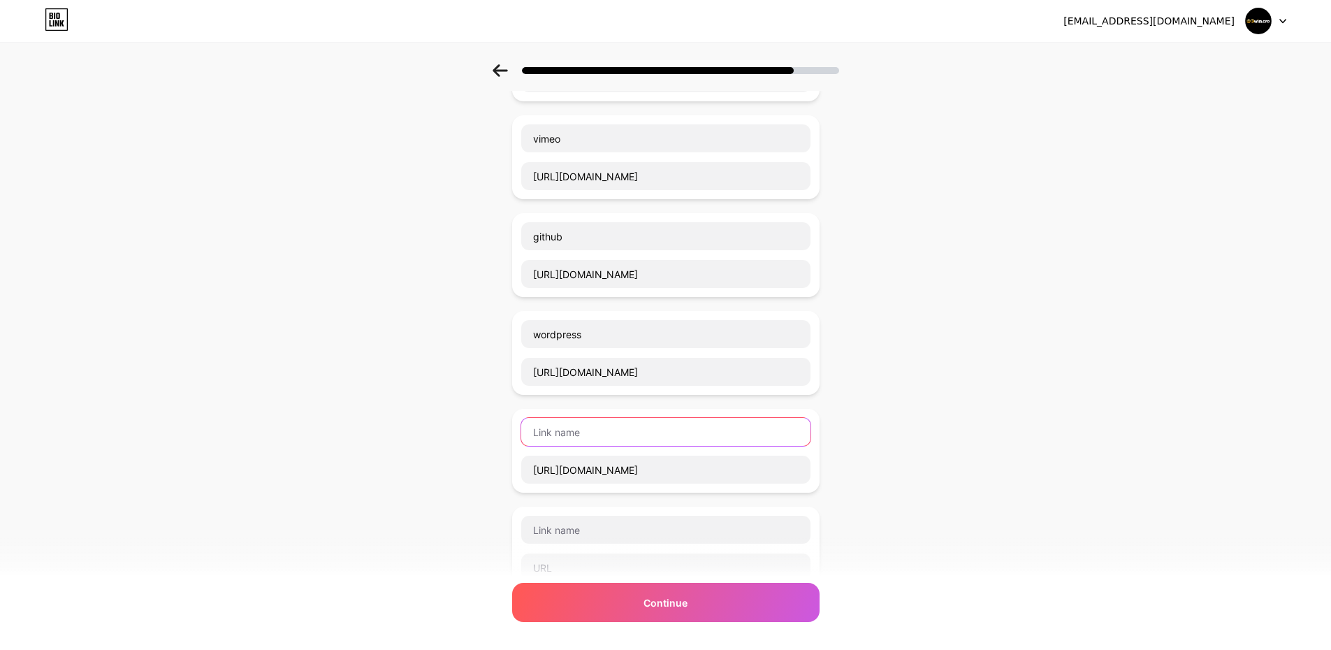
click at [580, 419] on input "text" at bounding box center [665, 432] width 289 height 28
paste input "behance"
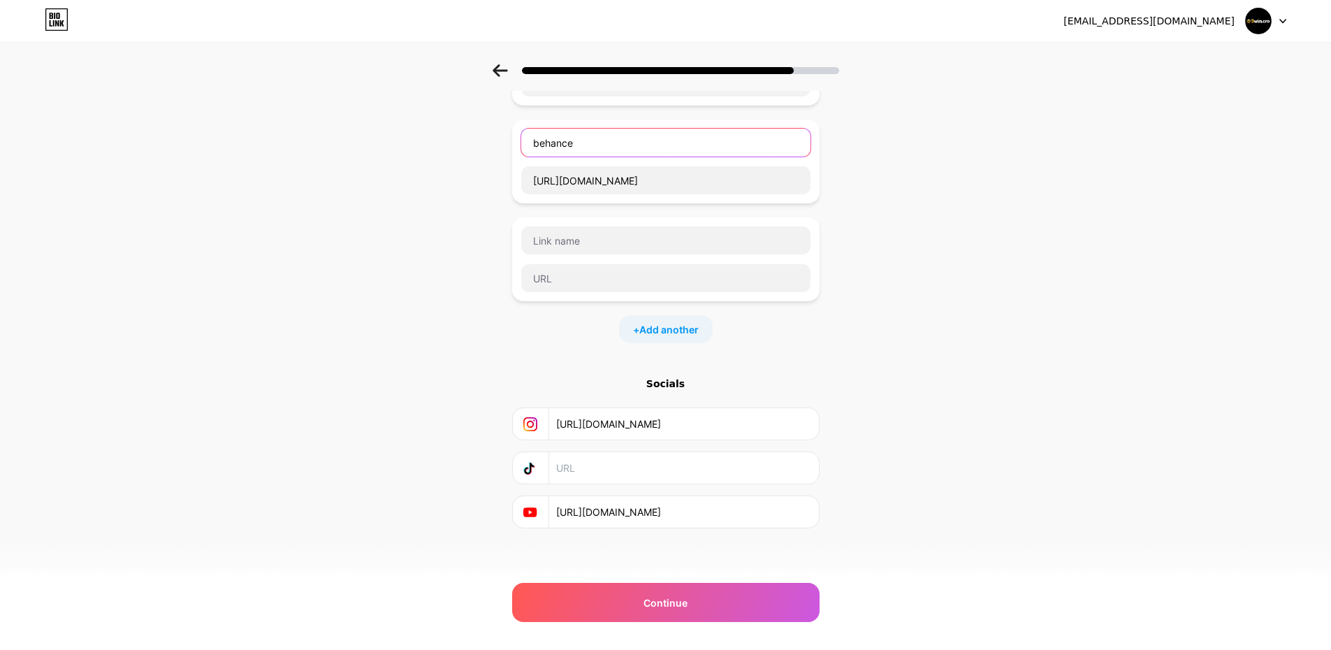
scroll to position [549, 0]
type input "behance"
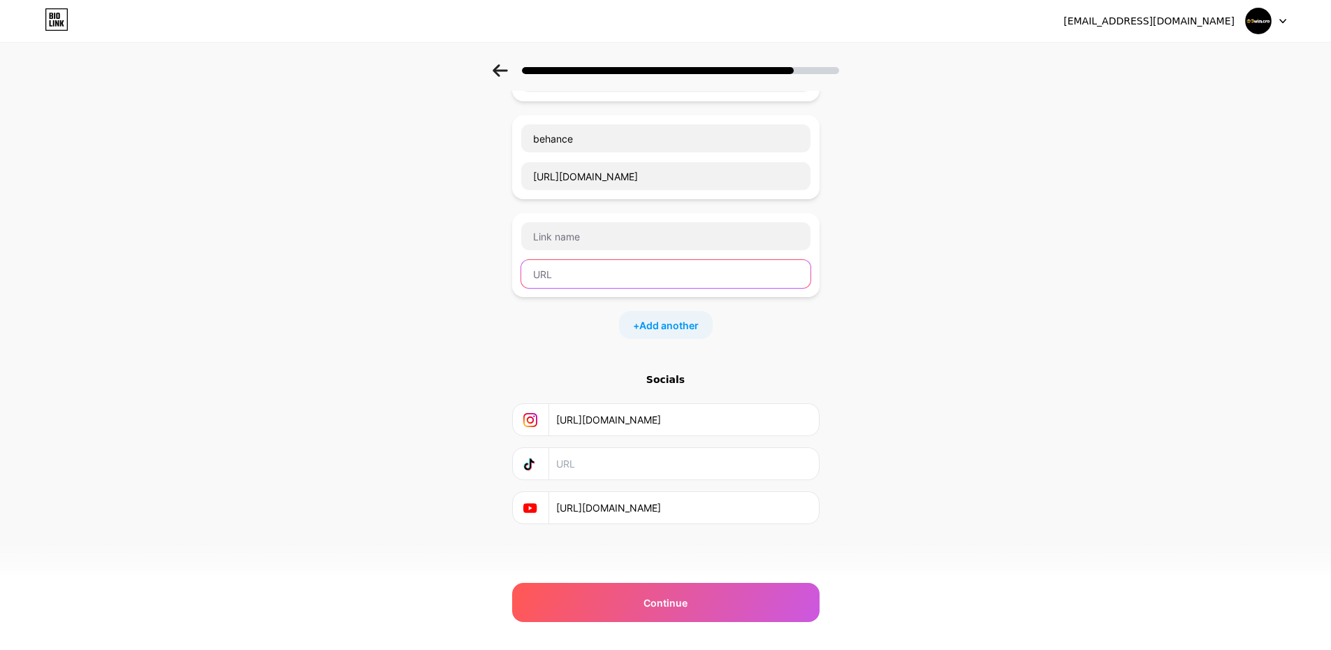
click at [567, 267] on input "text" at bounding box center [665, 274] width 289 height 28
click at [584, 278] on input "text" at bounding box center [665, 274] width 289 height 28
paste input "[URL][DOMAIN_NAME]"
drag, startPoint x: 572, startPoint y: 275, endPoint x: 650, endPoint y: 275, distance: 77.6
click at [650, 275] on input "[URL][DOMAIN_NAME]" at bounding box center [665, 274] width 289 height 28
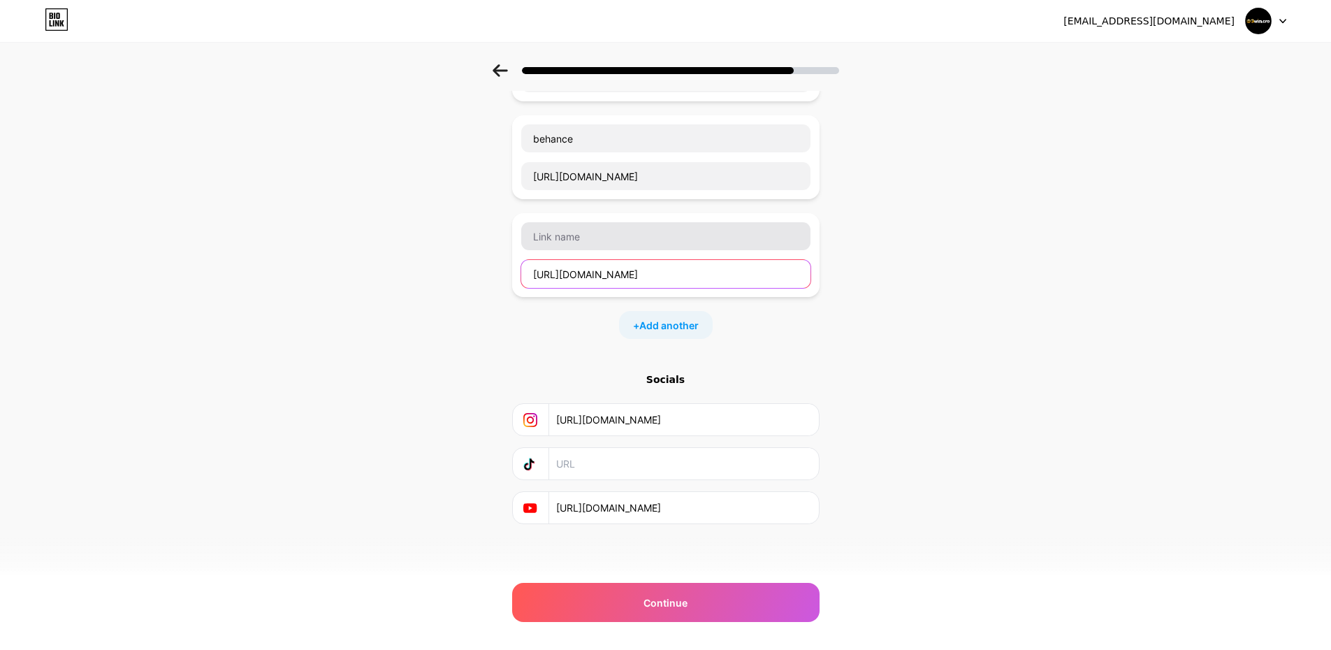
type input "[URL][DOMAIN_NAME]"
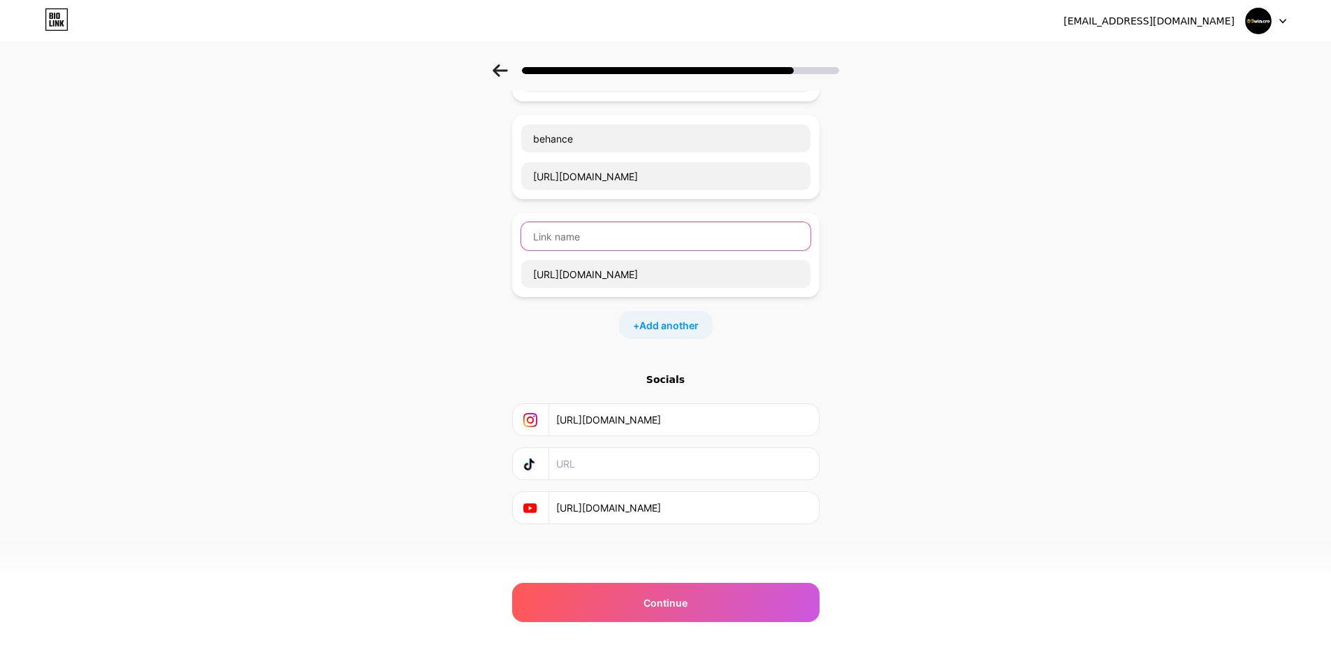
click at [597, 234] on input "text" at bounding box center [665, 236] width 289 height 28
paste input "[DOMAIN_NAME]"
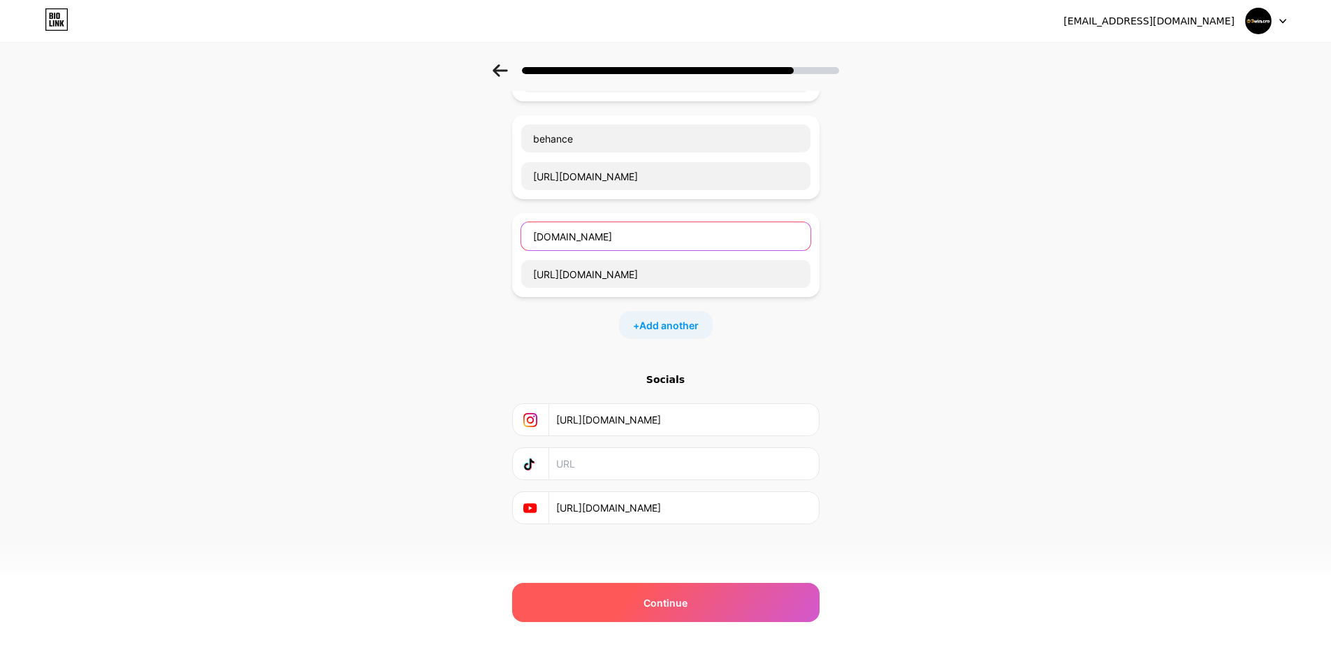
type input "[DOMAIN_NAME]"
click at [719, 599] on div "Continue" at bounding box center [665, 602] width 307 height 39
click at [651, 597] on span "Continue" at bounding box center [666, 602] width 44 height 15
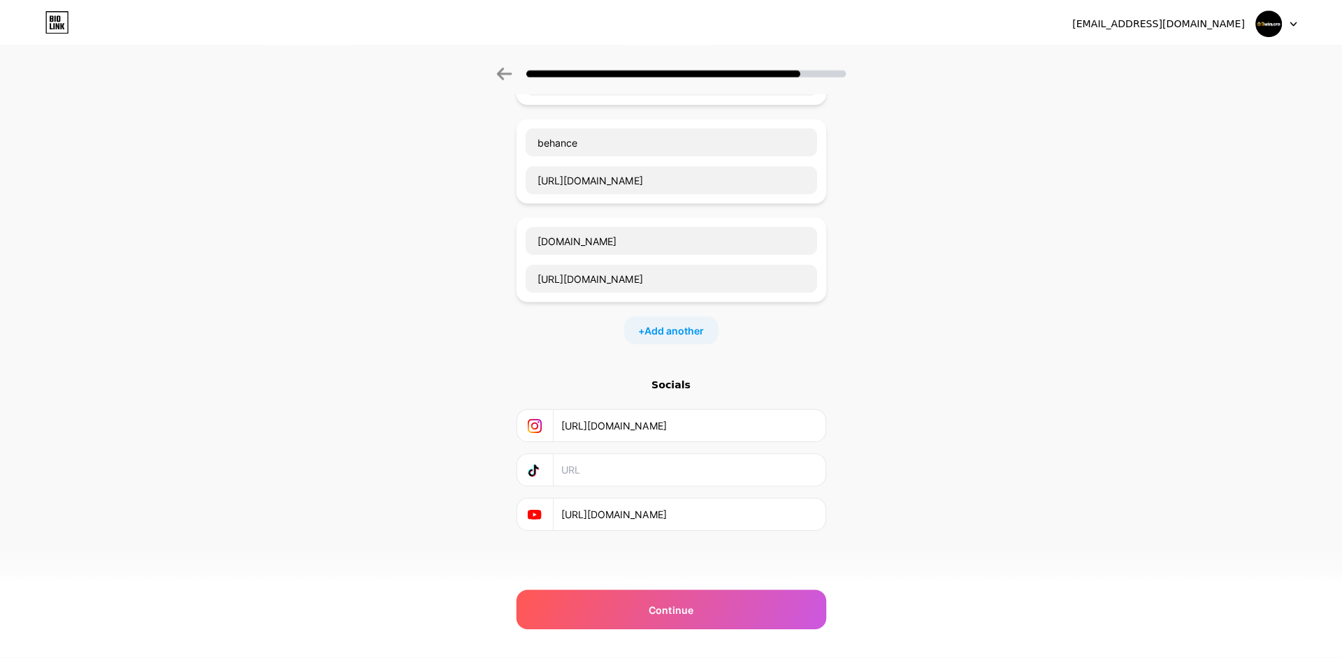
scroll to position [0, 0]
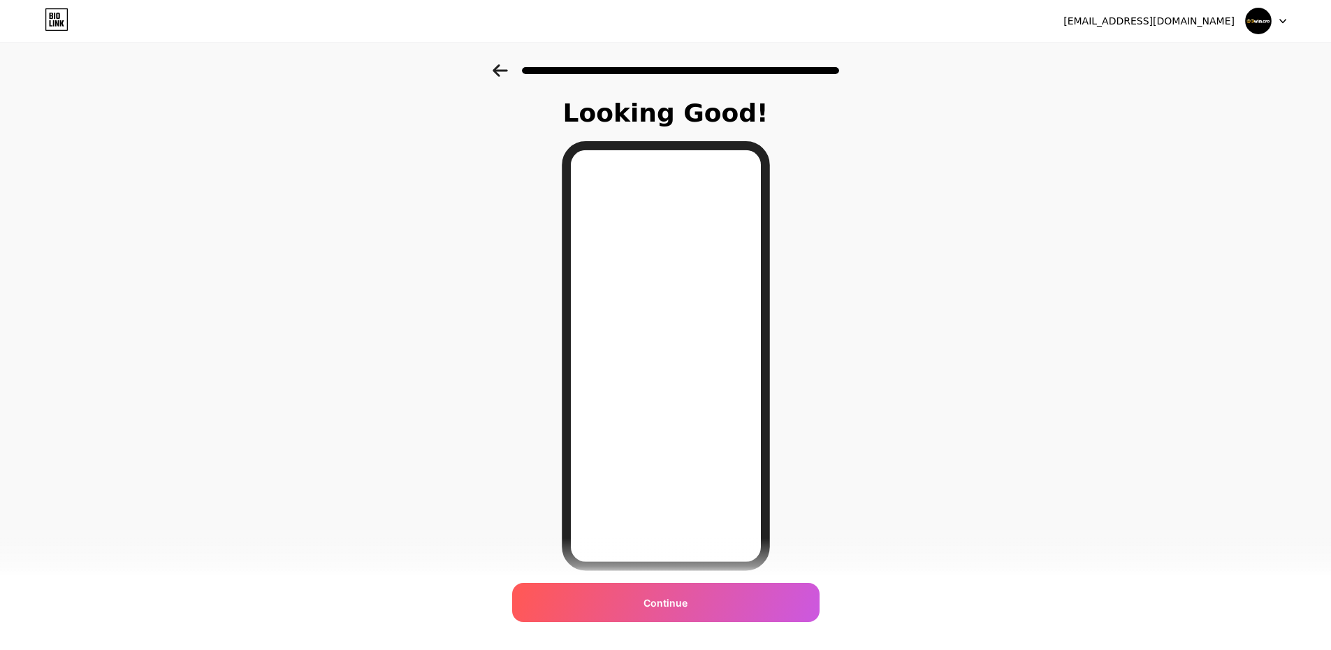
drag, startPoint x: 929, startPoint y: 288, endPoint x: 772, endPoint y: 340, distance: 165.1
click at [925, 289] on div "Looking Good! Continue" at bounding box center [665, 355] width 1331 height 582
click at [658, 602] on span "Continue" at bounding box center [666, 602] width 44 height 15
